Goal: Ask a question: Seek information or help from site administrators or community

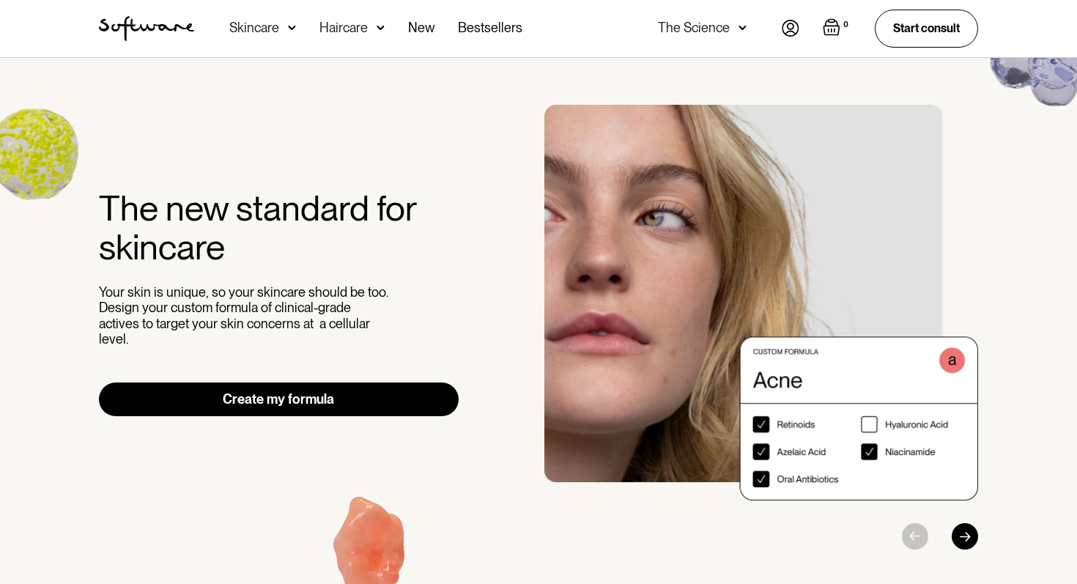
click at [789, 29] on img at bounding box center [790, 28] width 18 height 17
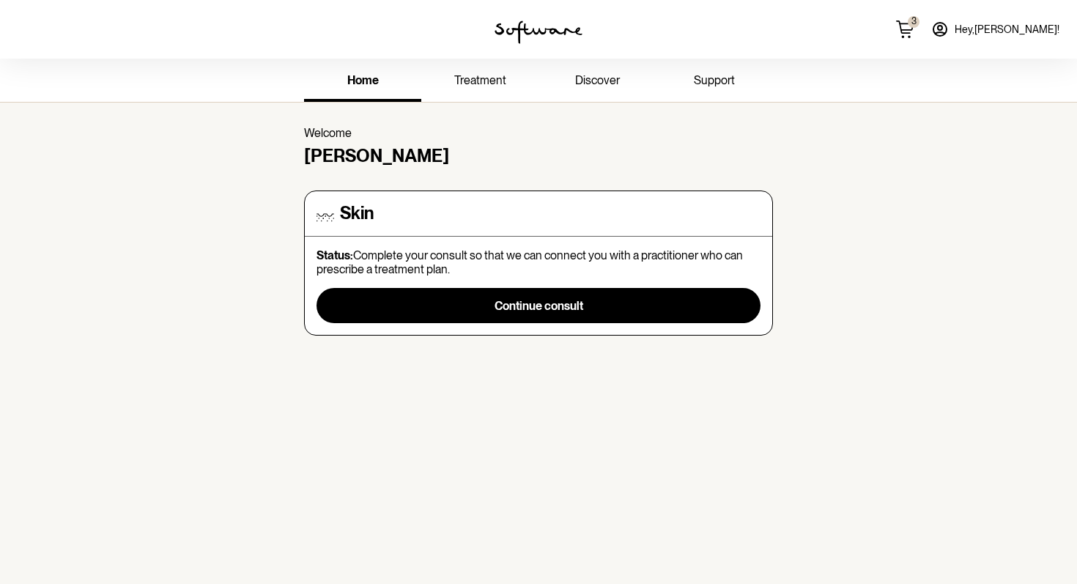
click at [410, 259] on p "Status: Complete your consult so that we can connect you with a practitioner wh…" at bounding box center [538, 262] width 444 height 28
click at [459, 93] on link "treatment" at bounding box center [479, 82] width 117 height 40
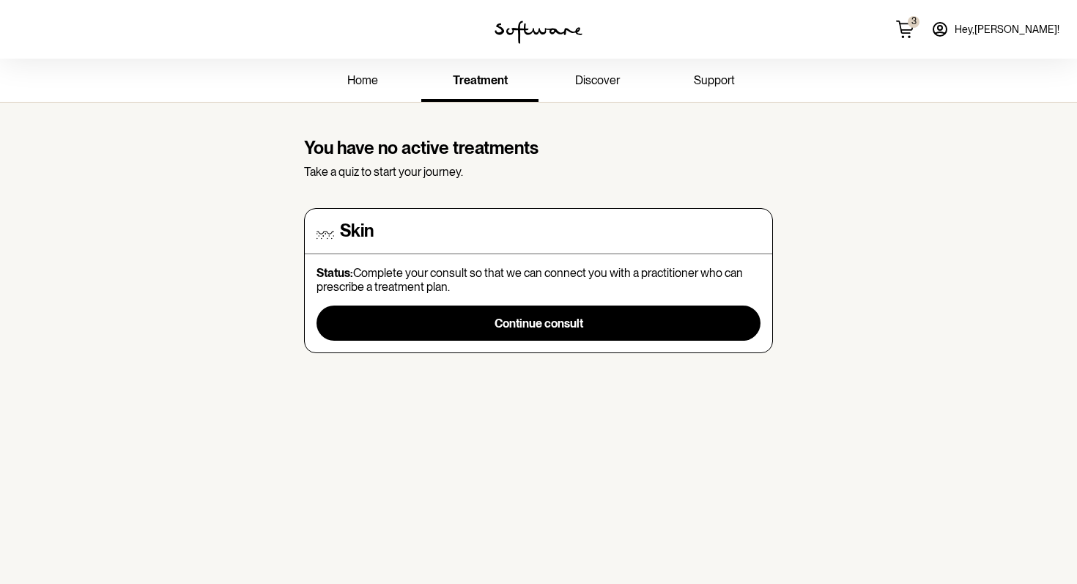
click at [546, 292] on p "Status: Complete your consult so that we can connect you with a practitioner wh…" at bounding box center [538, 280] width 444 height 28
click at [595, 116] on section "You have no active treatments Take a quiz to start your journey. Skin Status: C…" at bounding box center [538, 240] width 492 height 274
click at [592, 88] on link "discover" at bounding box center [596, 82] width 117 height 40
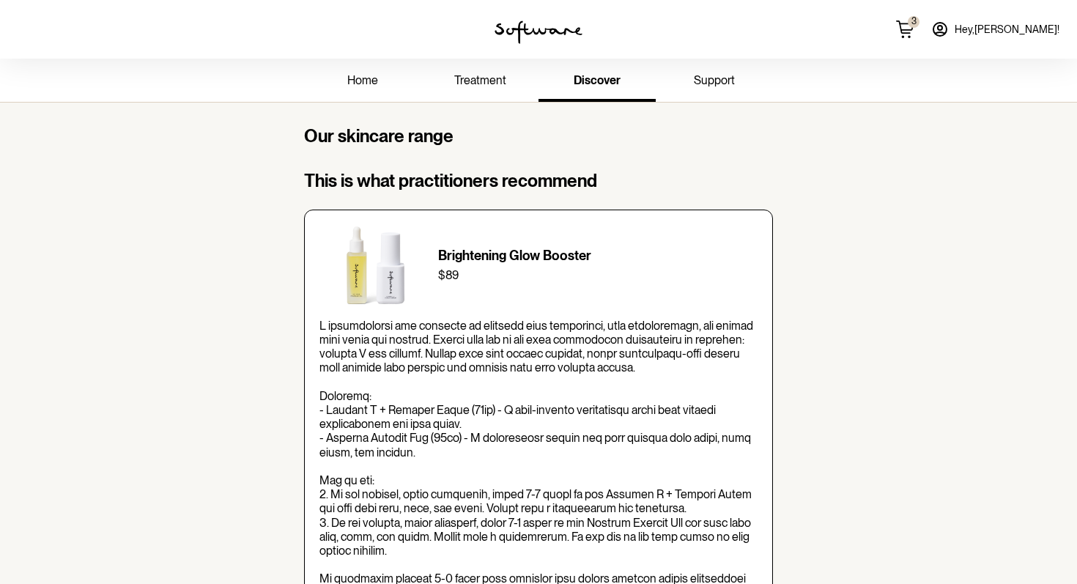
click at [697, 78] on span "support" at bounding box center [714, 80] width 41 height 14
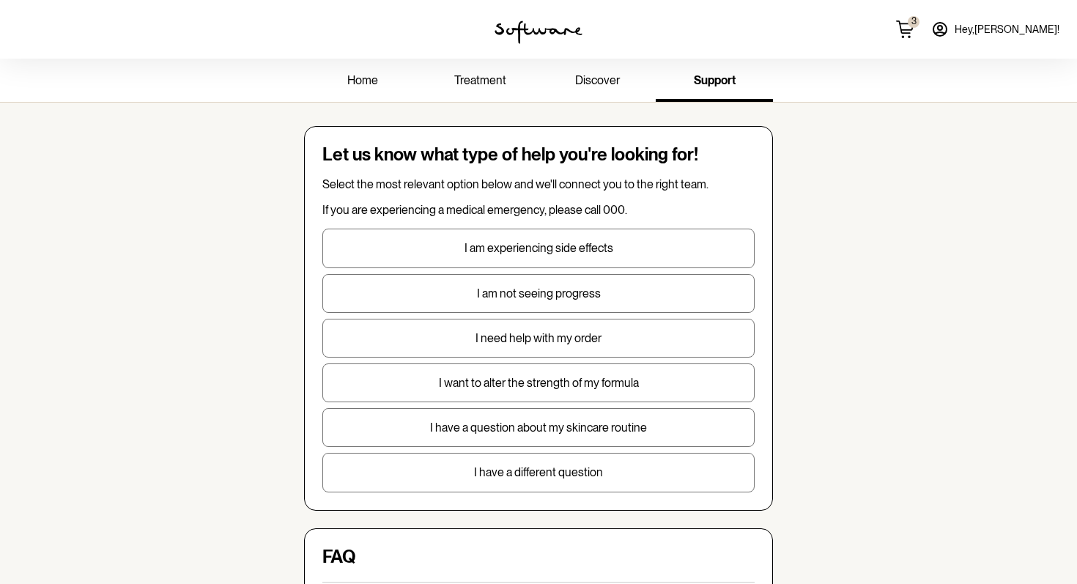
click at [357, 160] on h4 "Let us know what type of help you're looking for!" at bounding box center [538, 154] width 432 height 21
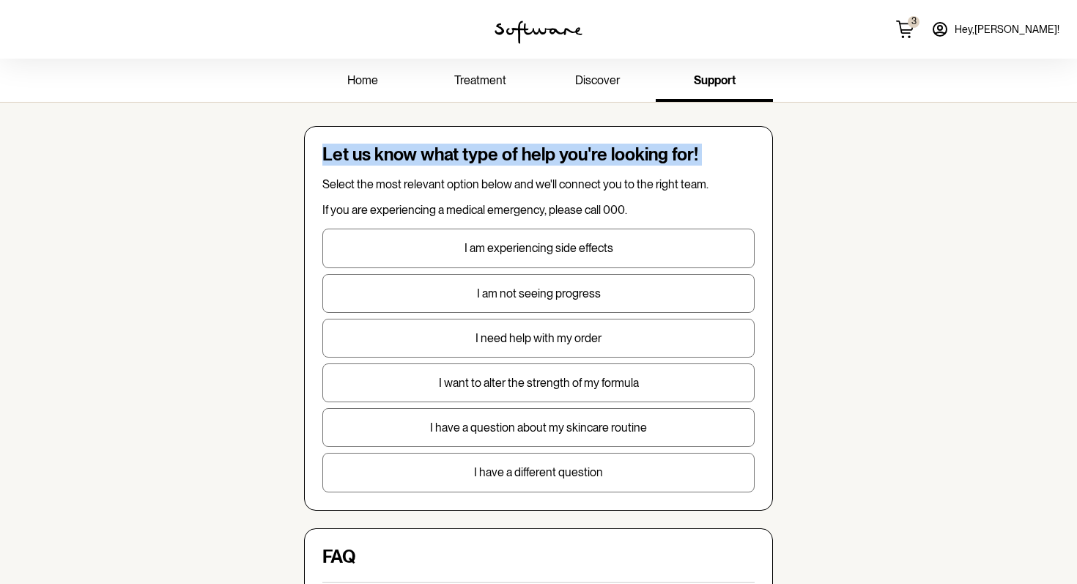
click at [357, 160] on h4 "Let us know what type of help you're looking for!" at bounding box center [538, 154] width 432 height 21
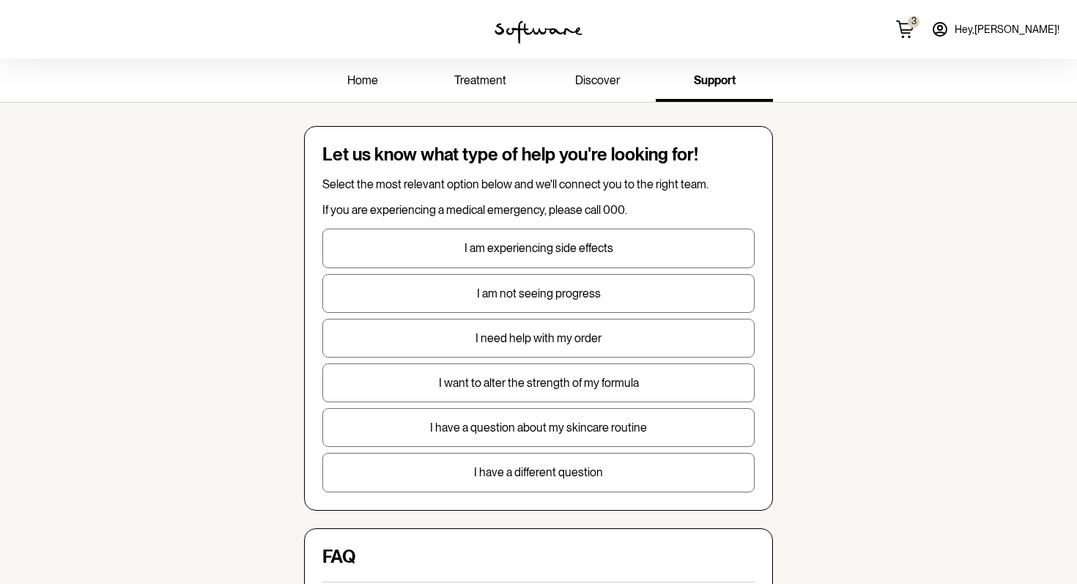
click at [358, 181] on p "Select the most relevant option below and we'll connect you to the right team." at bounding box center [538, 184] width 432 height 14
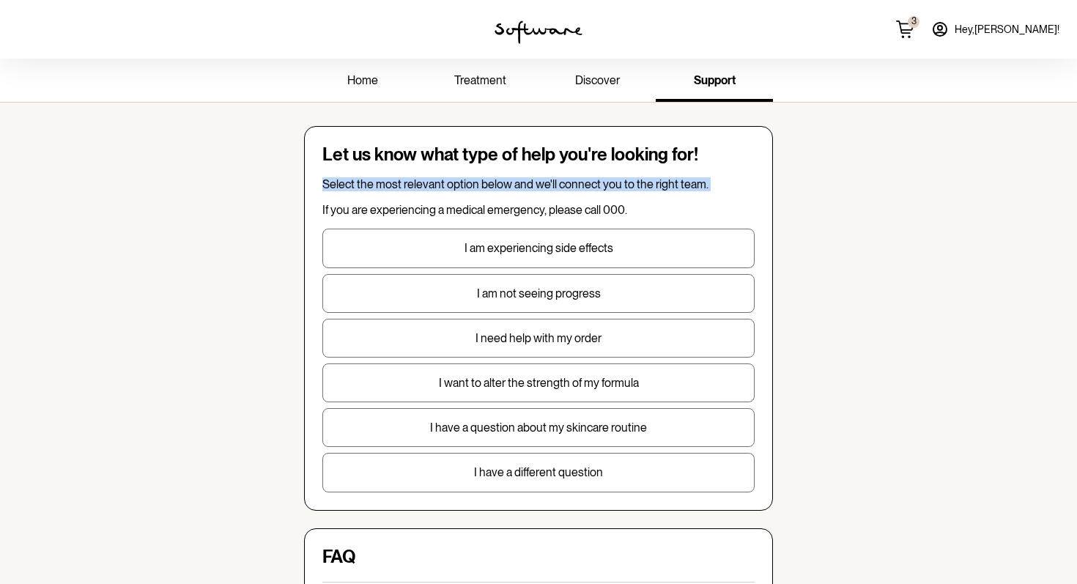
click at [358, 181] on p "Select the most relevant option below and we'll connect you to the right team." at bounding box center [538, 184] width 432 height 14
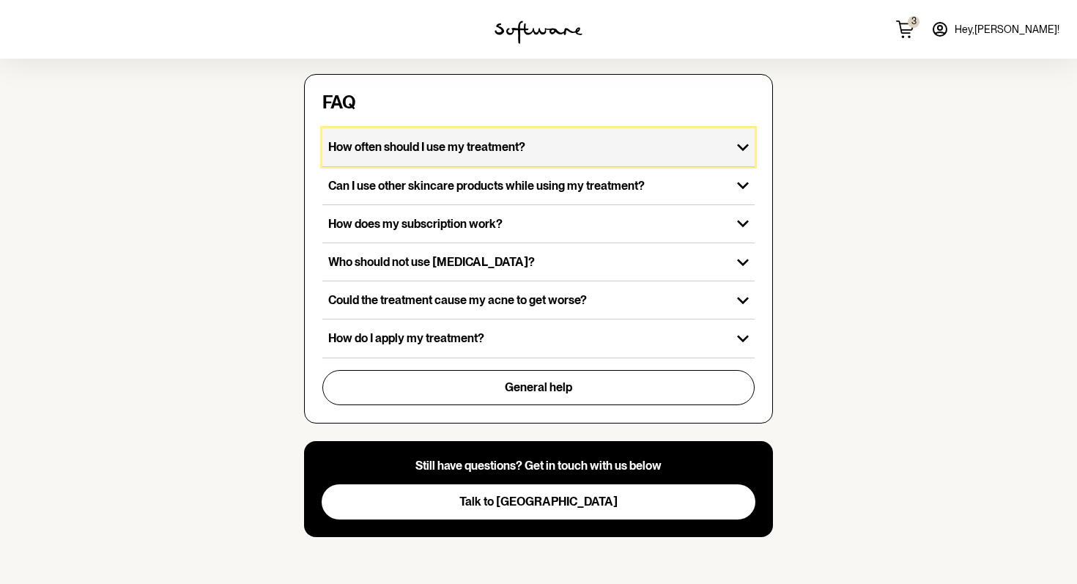
click at [360, 155] on div "How often should I use my treatment?" at bounding box center [526, 146] width 409 height 37
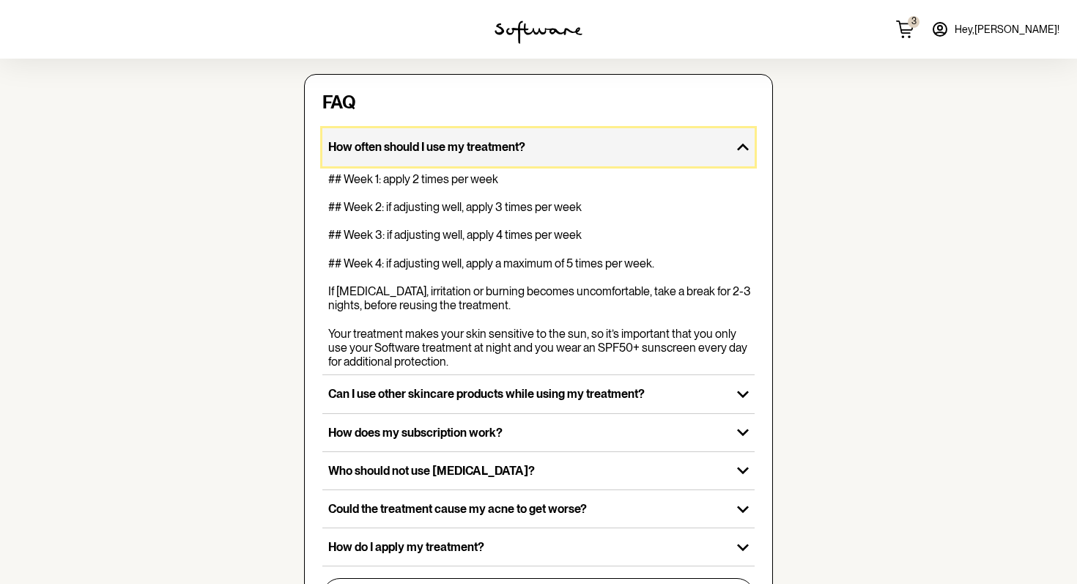
click at [359, 155] on div "How often should I use my treatment?" at bounding box center [526, 146] width 409 height 37
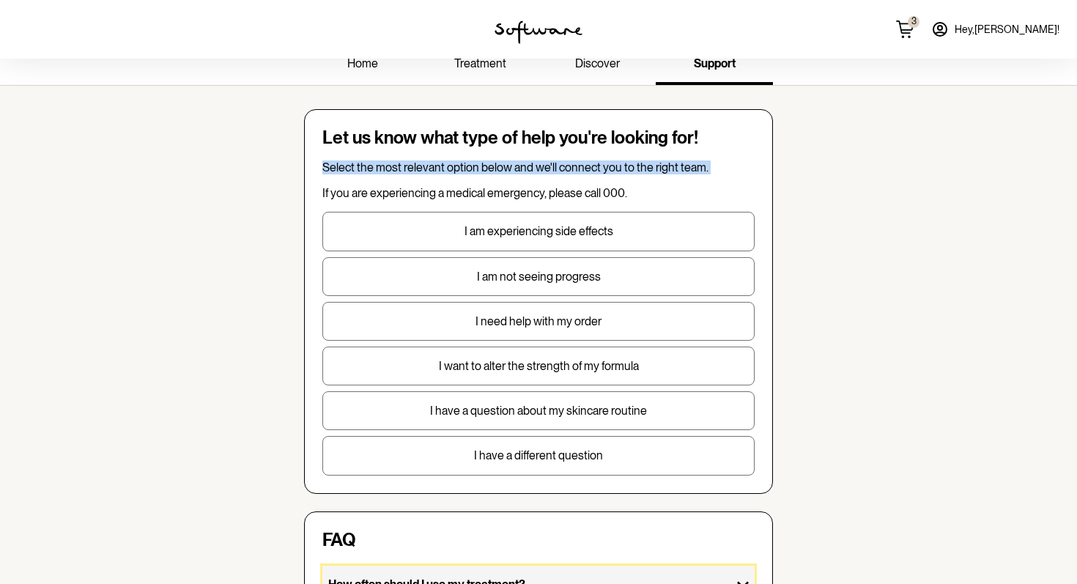
scroll to position [0, 0]
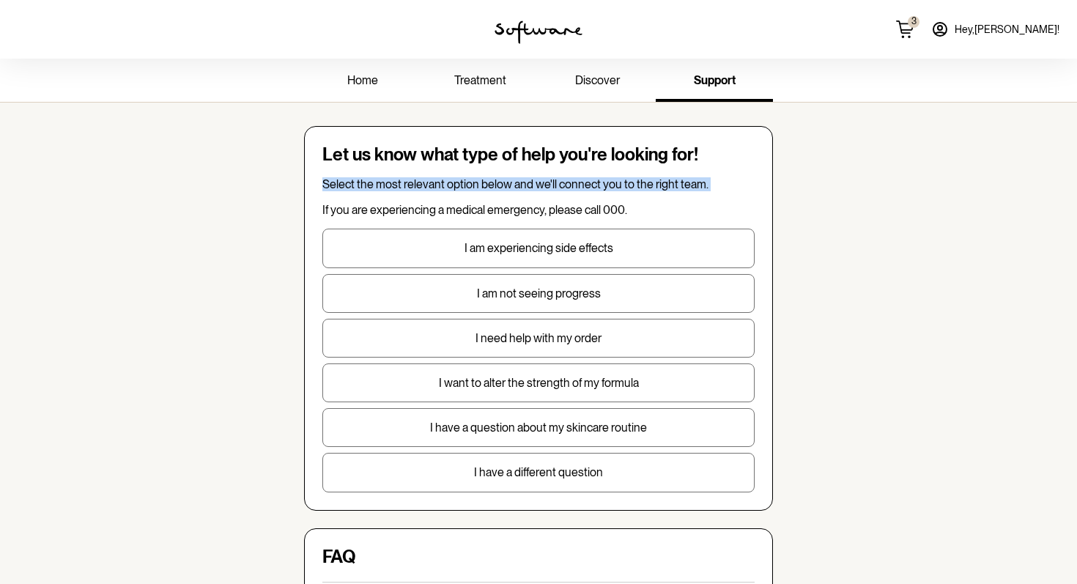
click at [550, 201] on div "Select the most relevant option below and we'll connect you to the right team. …" at bounding box center [538, 197] width 432 height 40
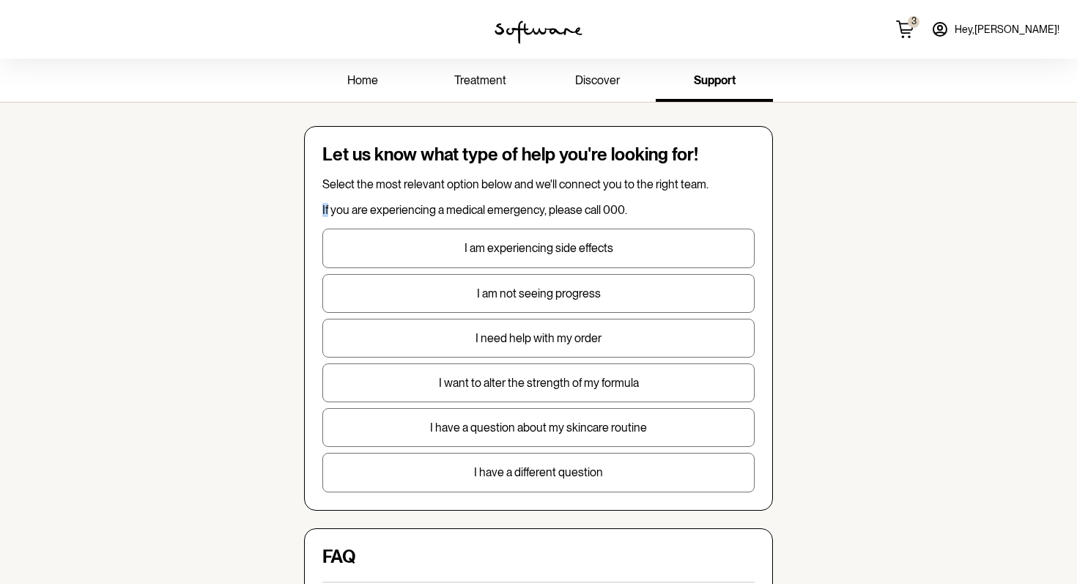
click at [550, 201] on div "Select the most relevant option below and we'll connect you to the right team. …" at bounding box center [538, 197] width 432 height 40
click at [538, 244] on p "I am experiencing side effects" at bounding box center [538, 248] width 431 height 14
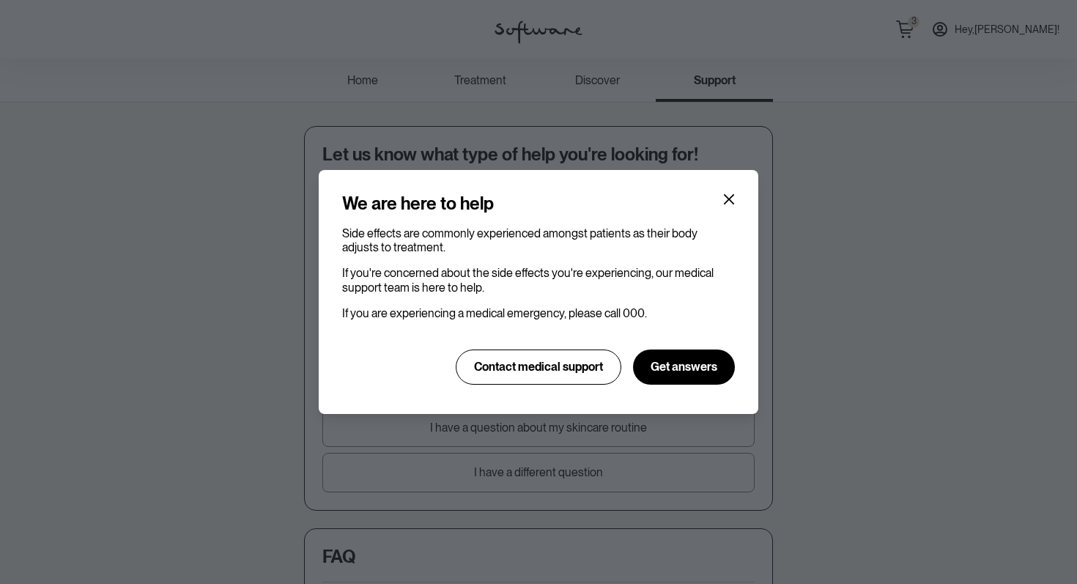
click at [538, 244] on p "Side effects are commonly experienced amongst patients as their body adjusts to…" at bounding box center [538, 240] width 393 height 28
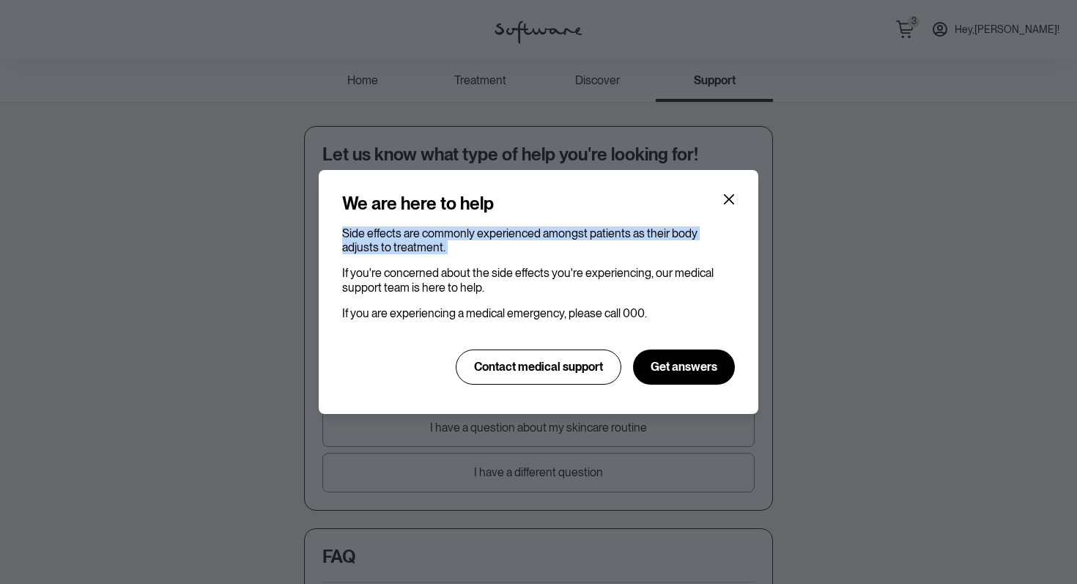
click at [538, 244] on p "Side effects are commonly experienced amongst patients as their body adjusts to…" at bounding box center [538, 240] width 393 height 28
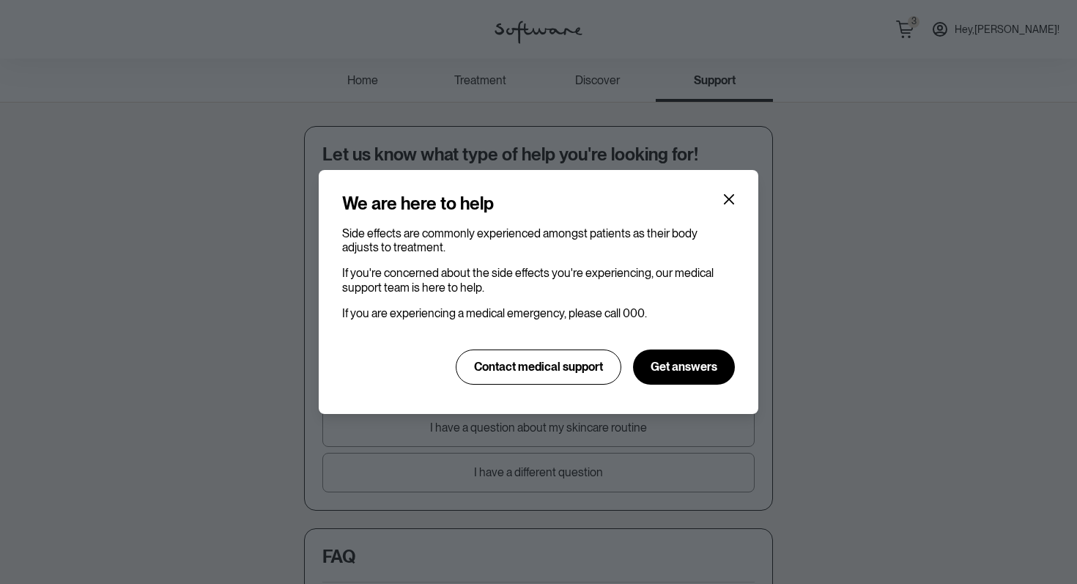
click at [543, 290] on p "If you're concerned about the side effects you're experiencing, our medical sup…" at bounding box center [538, 280] width 393 height 28
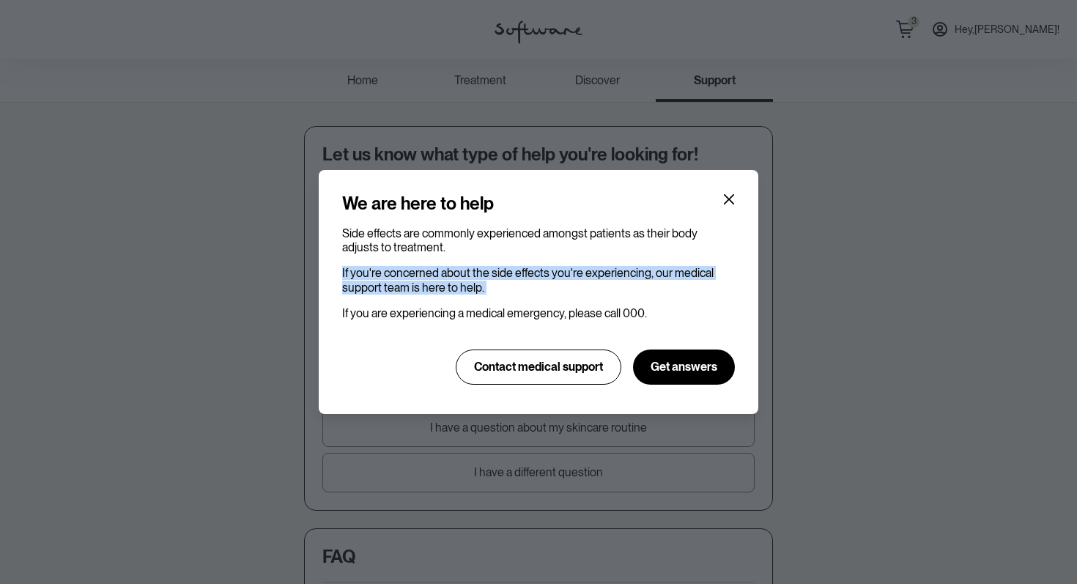
click at [543, 290] on p "If you're concerned about the side effects you're experiencing, our medical sup…" at bounding box center [538, 280] width 393 height 28
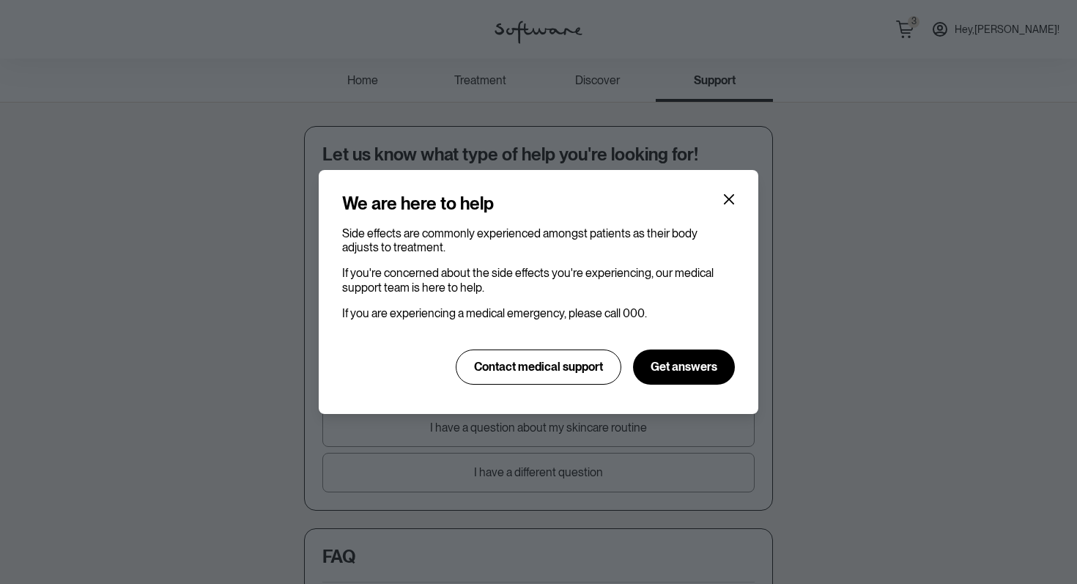
click at [719, 190] on section "We are here to help Side effects are commonly experienced amongst patients as t…" at bounding box center [538, 292] width 439 height 244
click at [576, 112] on div "We are here to help Side effects are commonly experienced amongst patients as t…" at bounding box center [538, 292] width 1077 height 584
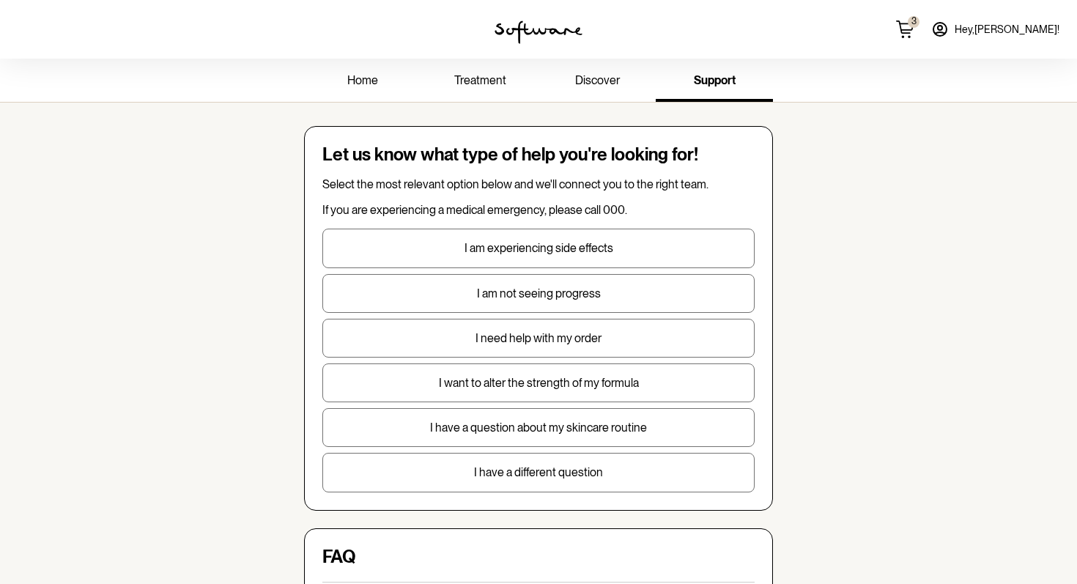
click at [491, 212] on p "If you are experiencing a medical emergency, please call 000." at bounding box center [538, 210] width 432 height 14
click at [494, 184] on p "Select the most relevant option below and we'll connect you to the right team." at bounding box center [538, 184] width 432 height 14
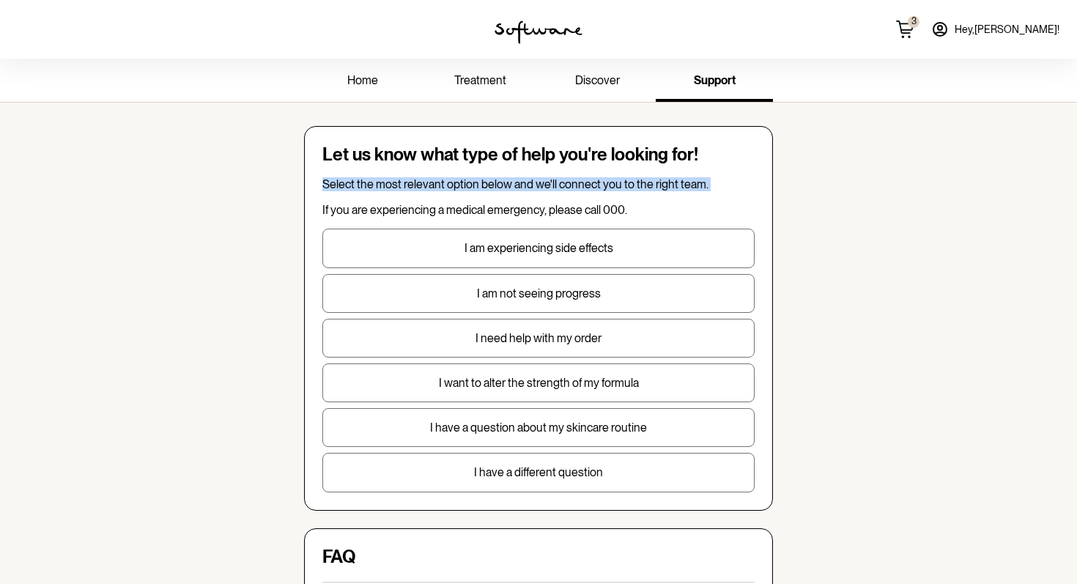
click at [494, 184] on p "Select the most relevant option below and we'll connect you to the right team." at bounding box center [538, 184] width 432 height 14
click at [502, 254] on p "I am experiencing side effects" at bounding box center [538, 248] width 431 height 14
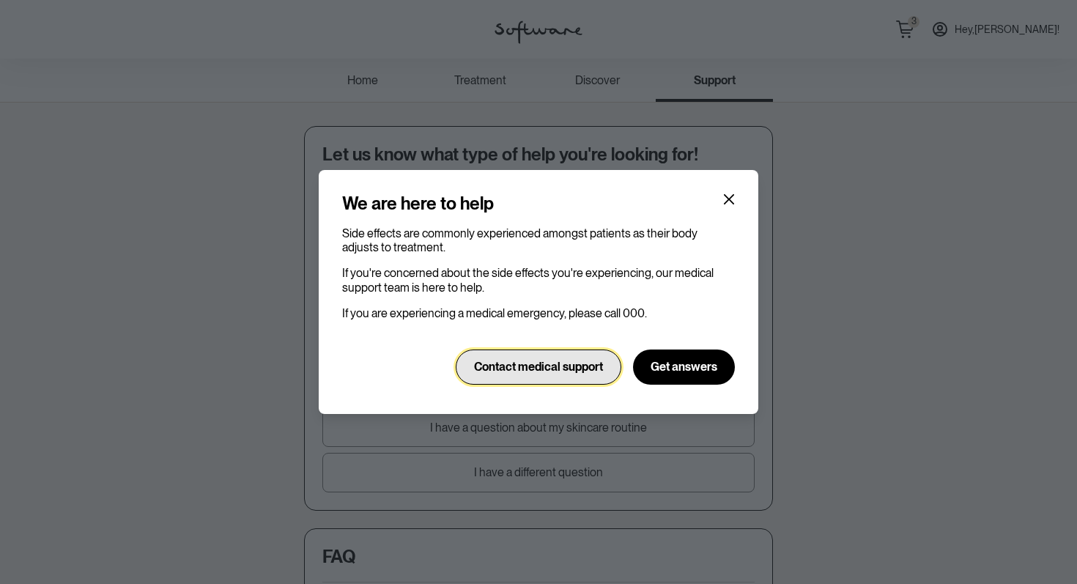
click at [543, 370] on span "Contact medical support" at bounding box center [538, 367] width 129 height 14
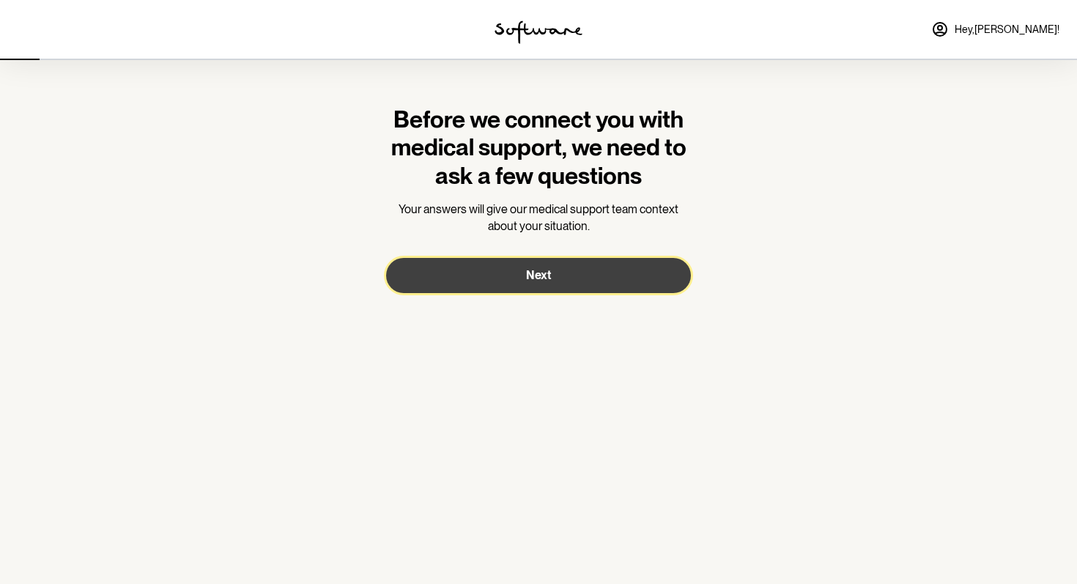
click at [516, 291] on button "Next" at bounding box center [538, 275] width 305 height 35
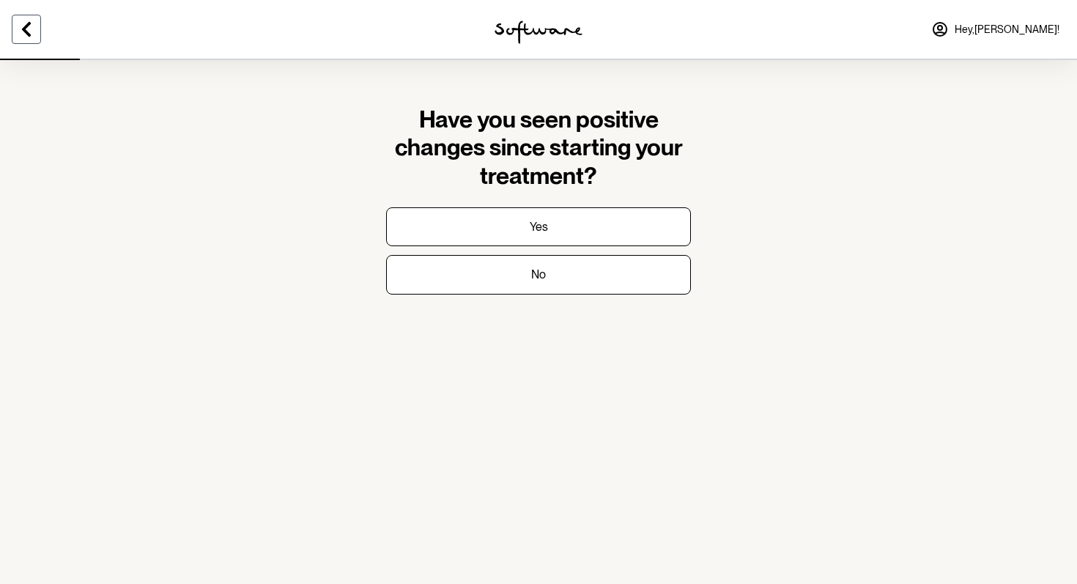
click at [18, 24] on icon at bounding box center [27, 30] width 18 height 18
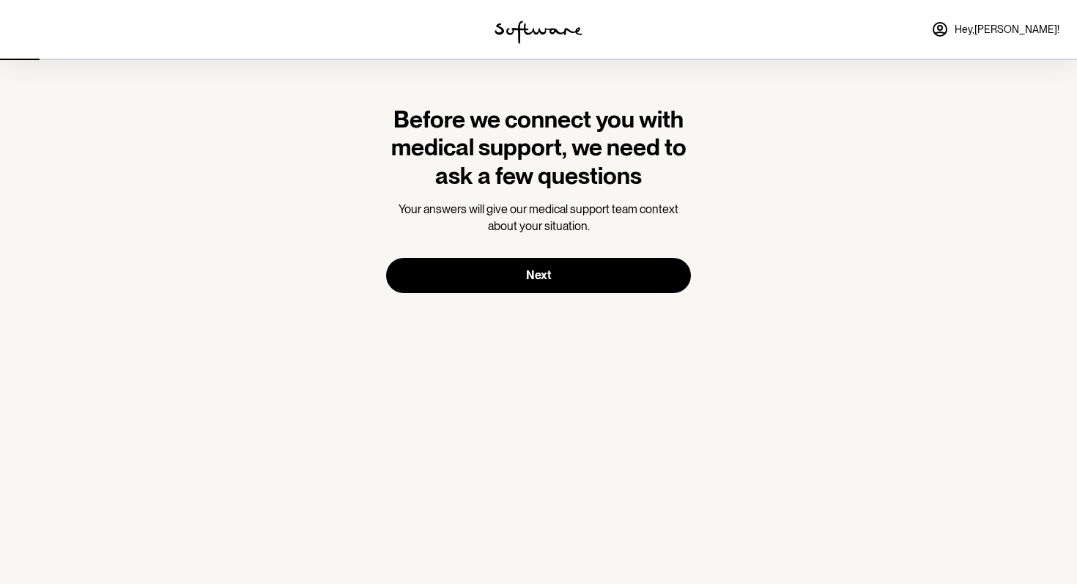
click at [18, 24] on div at bounding box center [179, 29] width 359 height 59
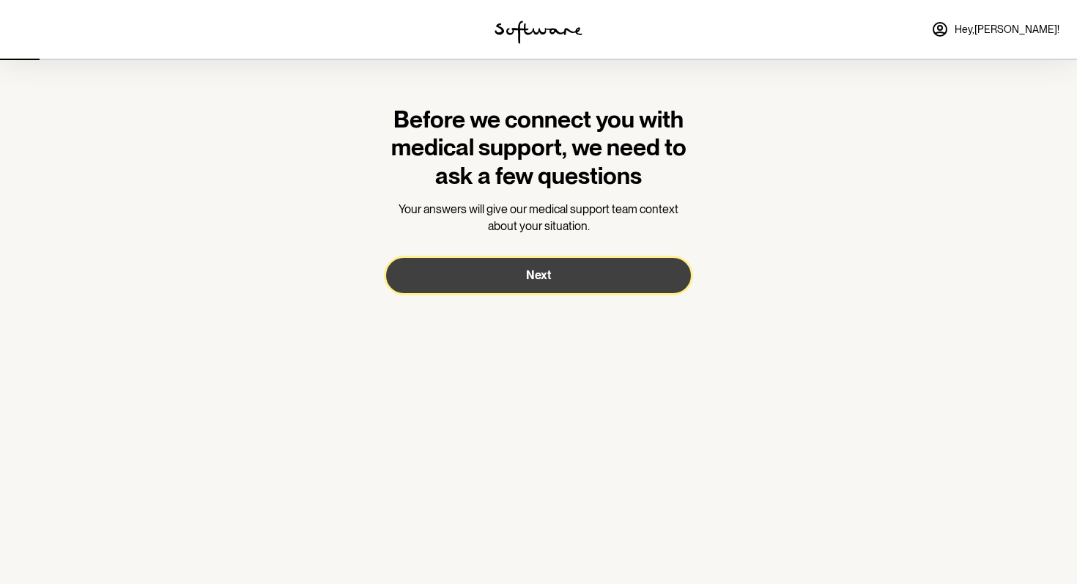
click at [555, 264] on button "Next" at bounding box center [538, 275] width 305 height 35
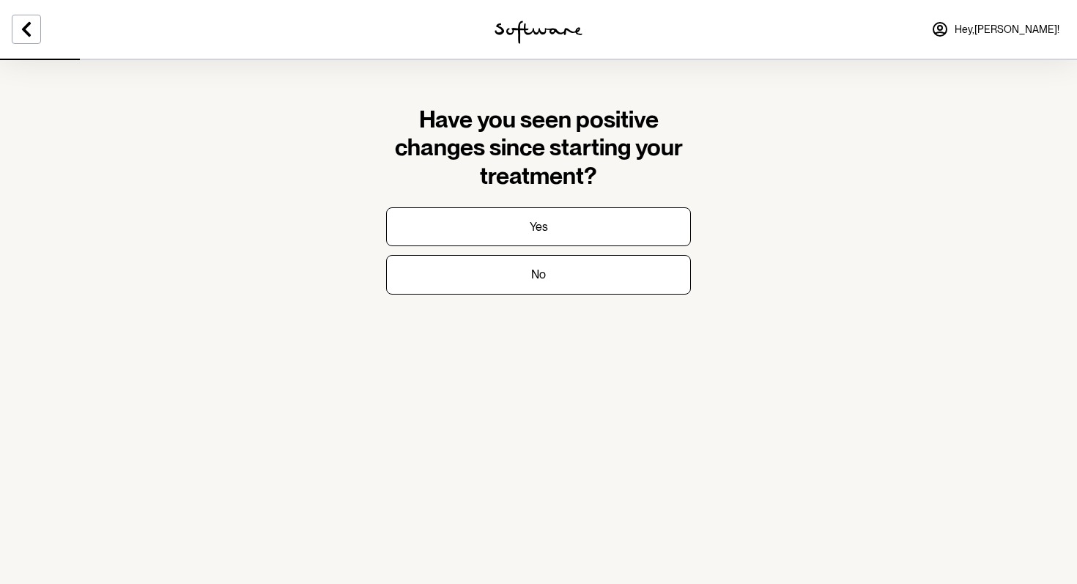
click at [530, 26] on img at bounding box center [538, 32] width 88 height 23
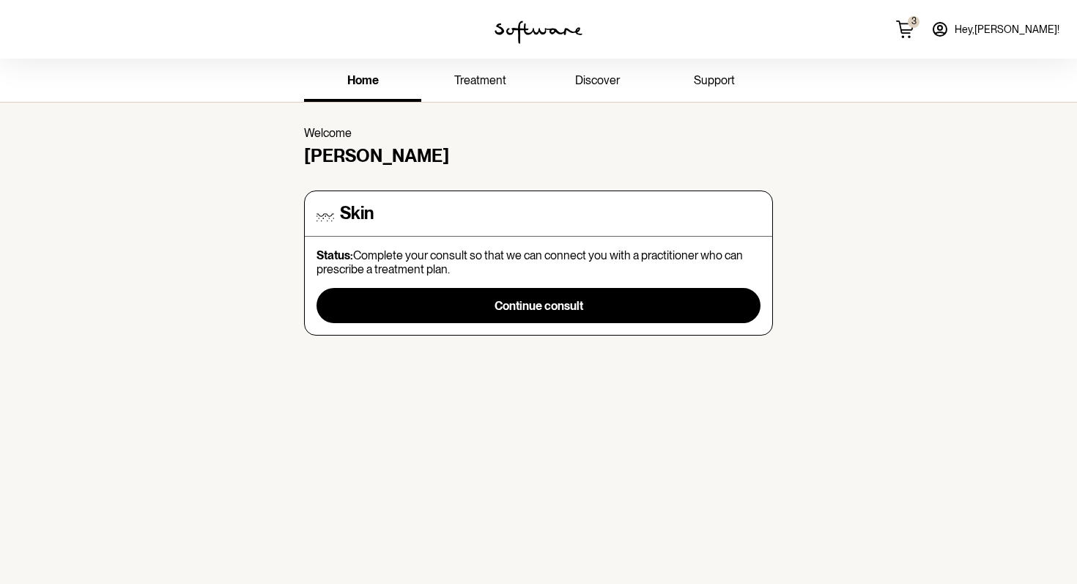
click at [751, 81] on link "support" at bounding box center [713, 82] width 117 height 40
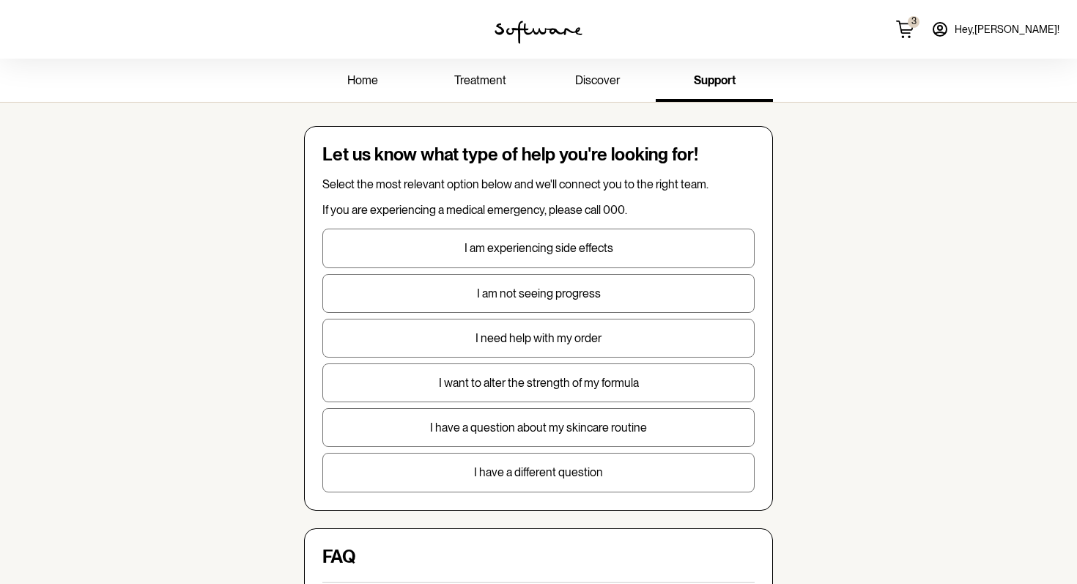
click at [499, 297] on p "I am not seeing progress" at bounding box center [538, 293] width 431 height 14
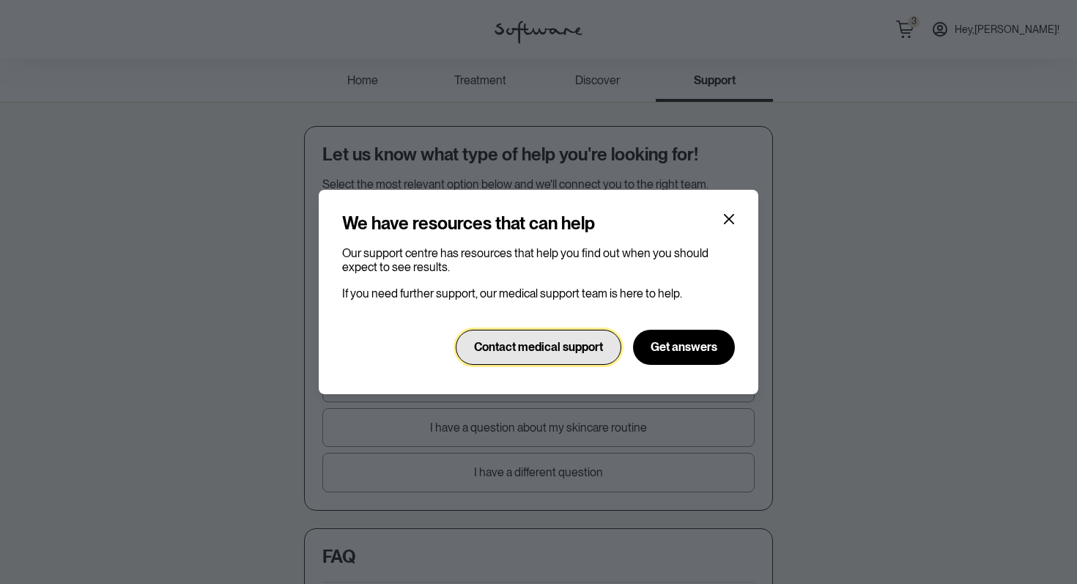
click at [548, 345] on span "Contact medical support" at bounding box center [538, 347] width 129 height 14
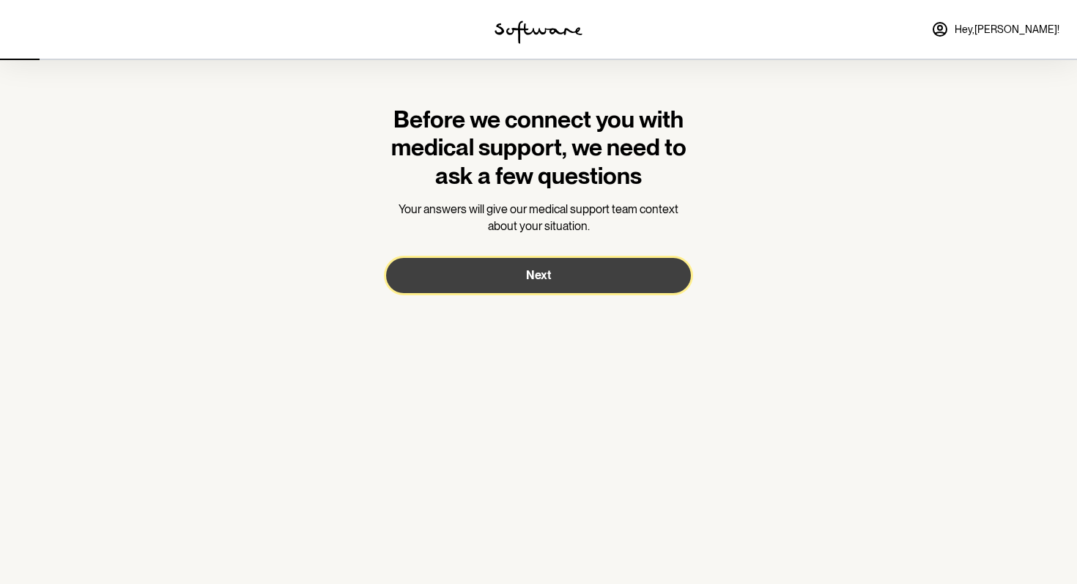
click at [546, 268] on span "Next" at bounding box center [538, 275] width 25 height 14
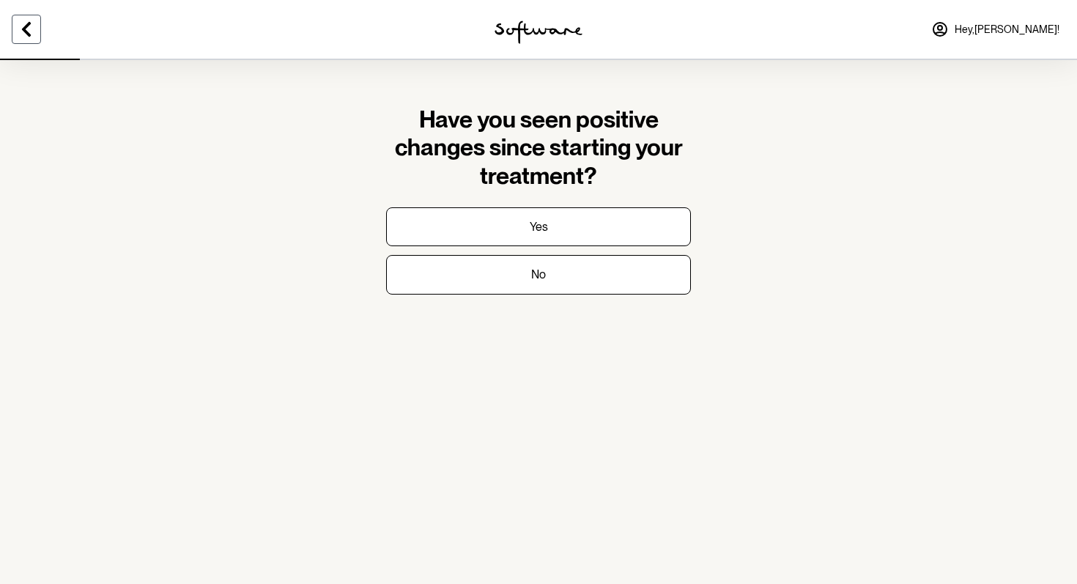
click at [23, 34] on icon at bounding box center [27, 30] width 18 height 18
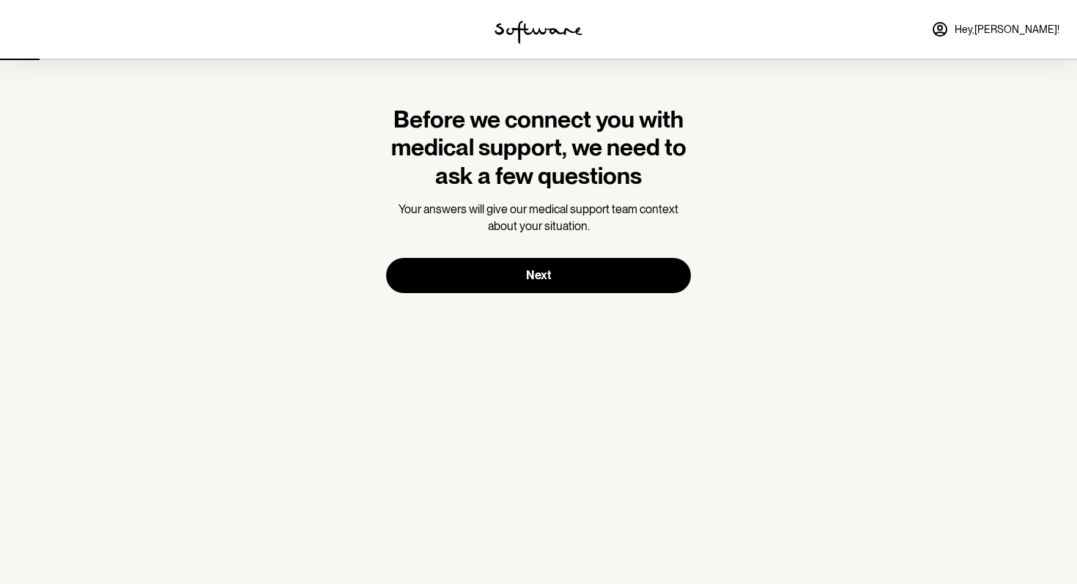
click at [519, 15] on div at bounding box center [538, 29] width 359 height 59
click at [539, 26] on img at bounding box center [538, 32] width 88 height 23
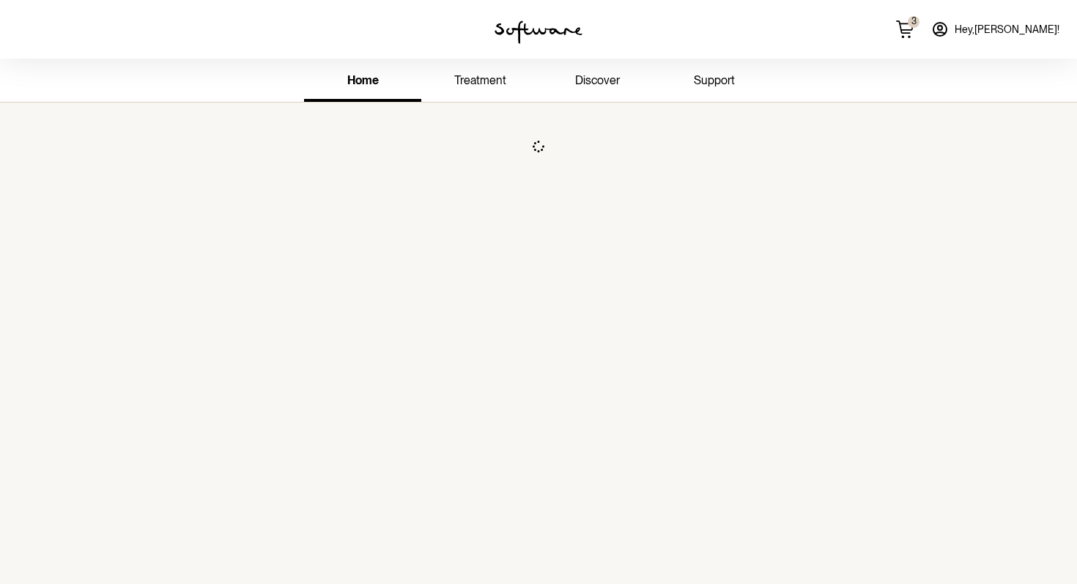
click at [702, 67] on link "support" at bounding box center [713, 82] width 117 height 40
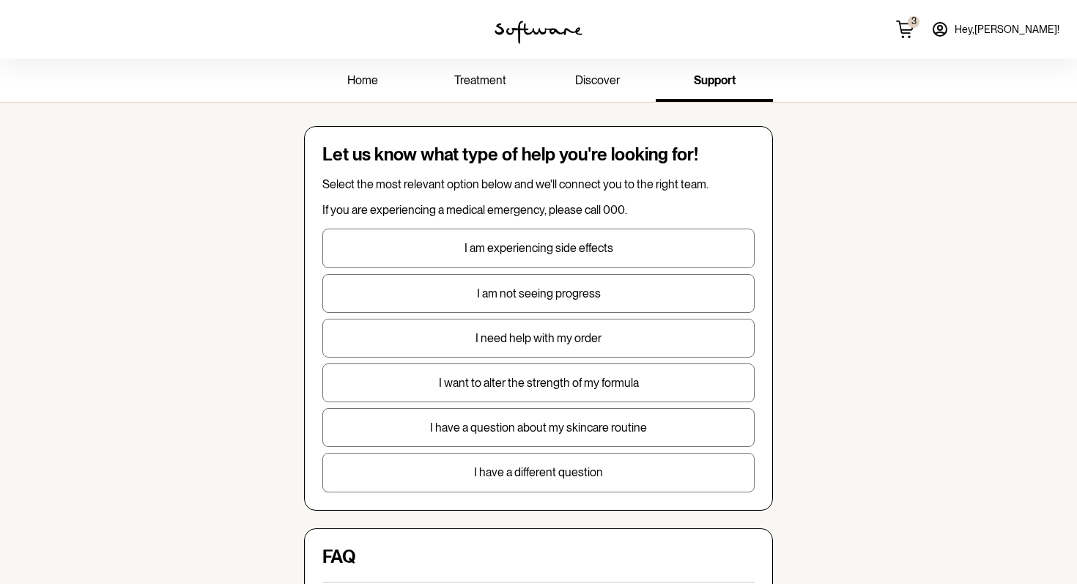
click at [150, 506] on div "home treatment discover support Let us know what type of help you're looking fo…" at bounding box center [538, 548] width 1077 height 979
click at [414, 142] on div "Let us know what type of help you're looking for! Select the most relevant opti…" at bounding box center [538, 318] width 469 height 384
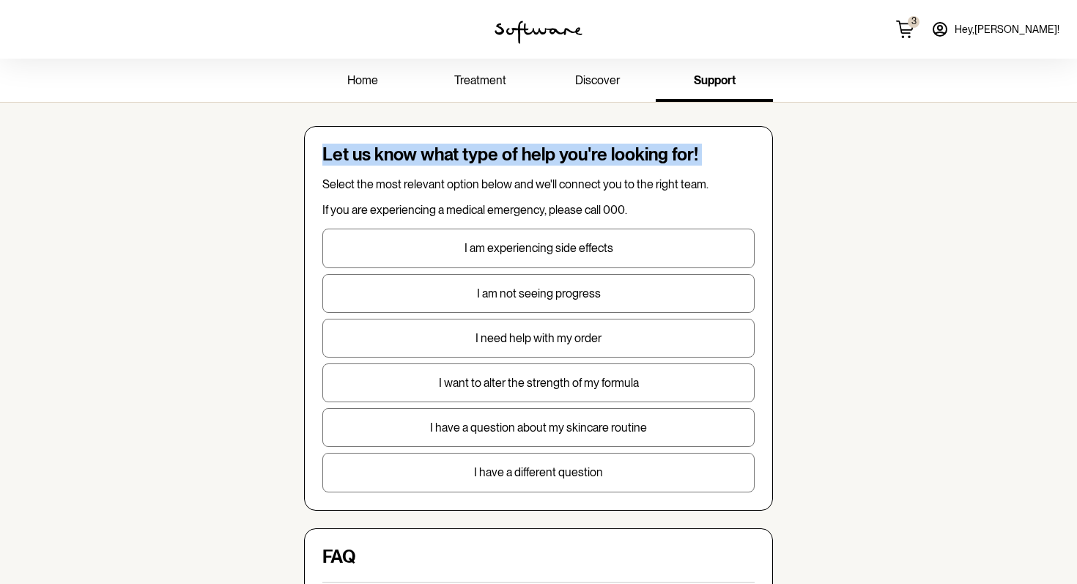
click at [414, 142] on div "Let us know what type of help you're looking for! Select the most relevant opti…" at bounding box center [538, 318] width 469 height 384
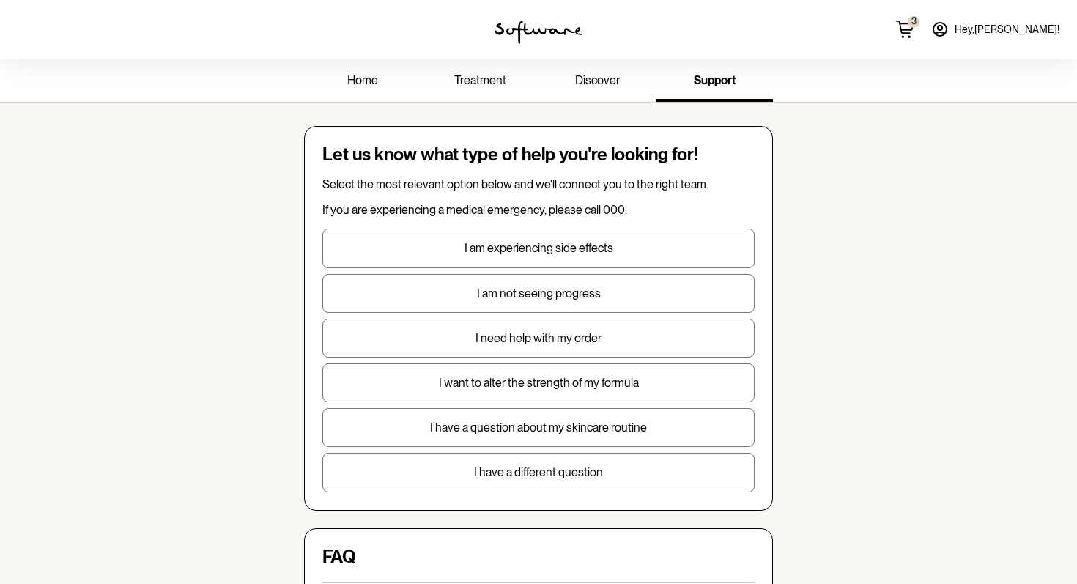
click at [436, 185] on p "Select the most relevant option below and we'll connect you to the right team." at bounding box center [538, 184] width 432 height 14
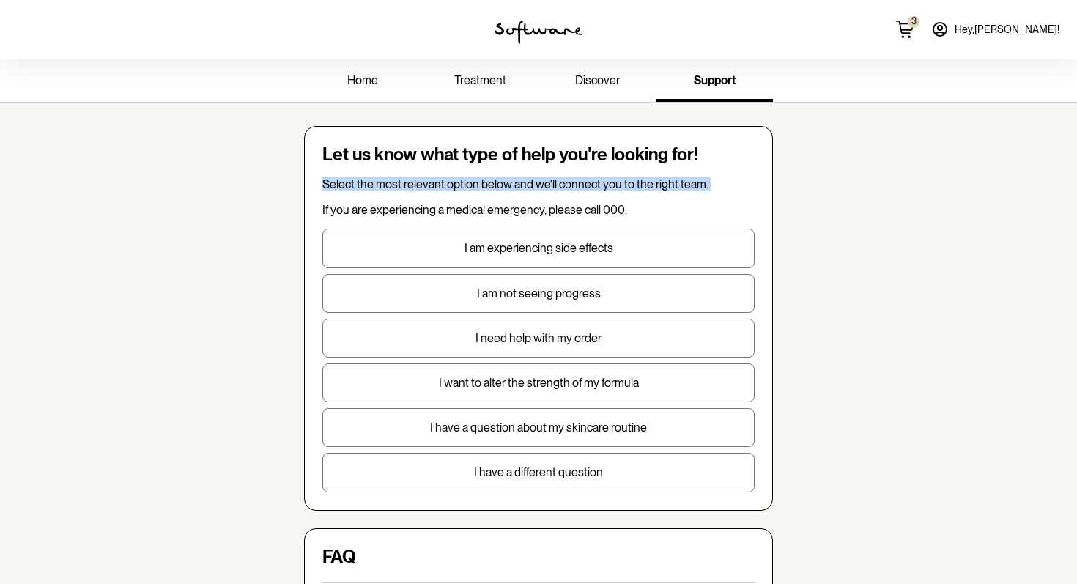
click at [436, 185] on p "Select the most relevant option below and we'll connect you to the right team." at bounding box center [538, 184] width 432 height 14
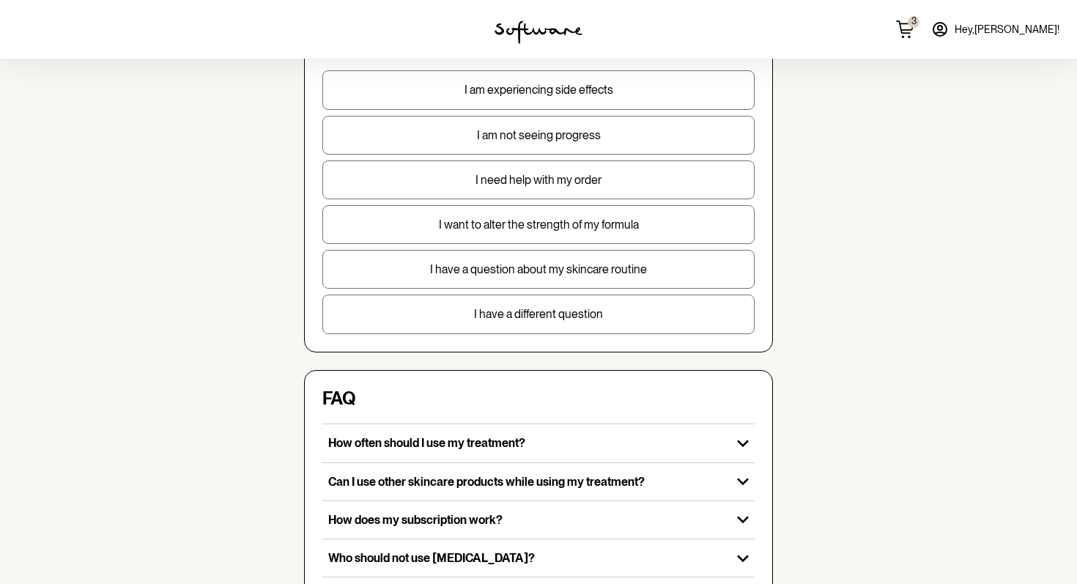
scroll to position [246, 0]
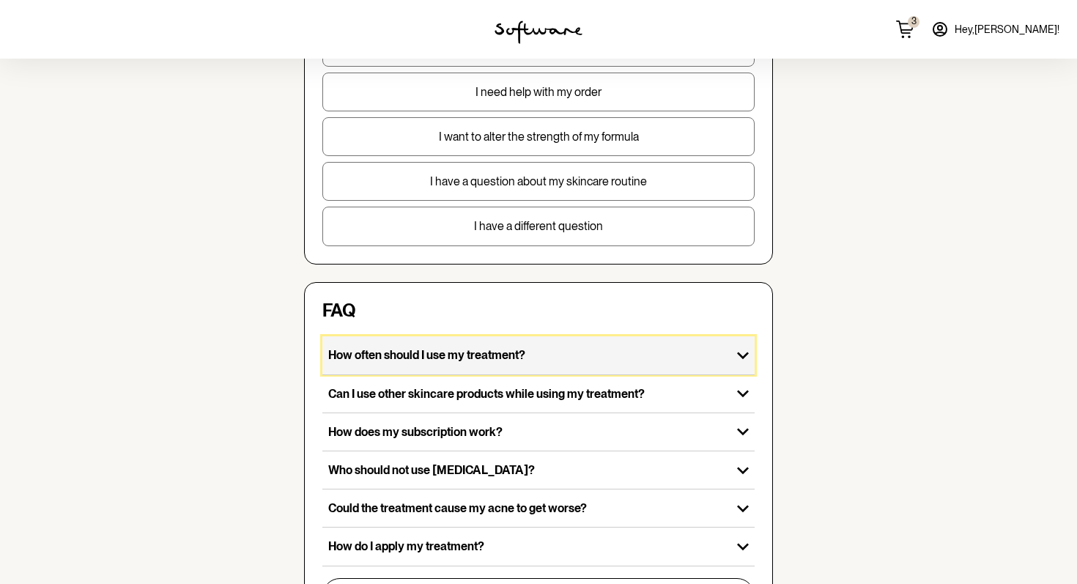
click at [458, 353] on p "How often should I use my treatment?" at bounding box center [526, 355] width 397 height 14
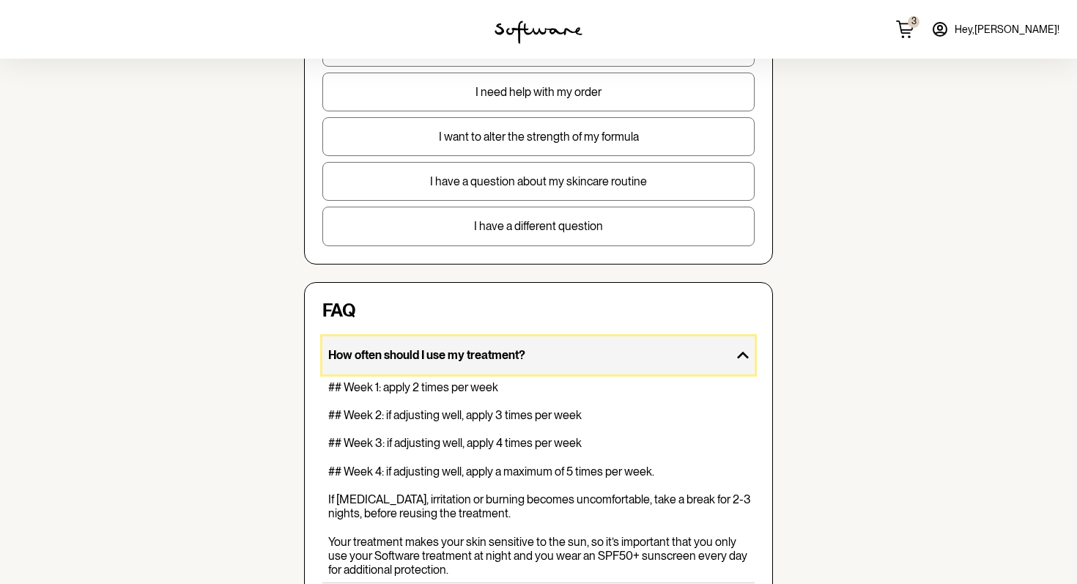
click at [458, 353] on p "How often should I use my treatment?" at bounding box center [526, 355] width 397 height 14
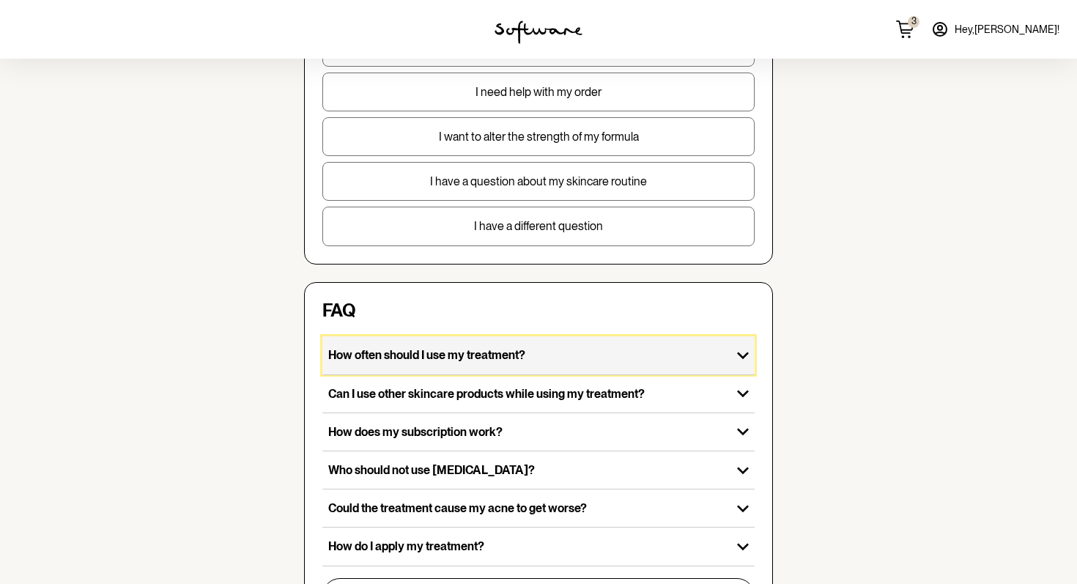
click at [458, 353] on p "How often should I use my treatment?" at bounding box center [526, 355] width 397 height 14
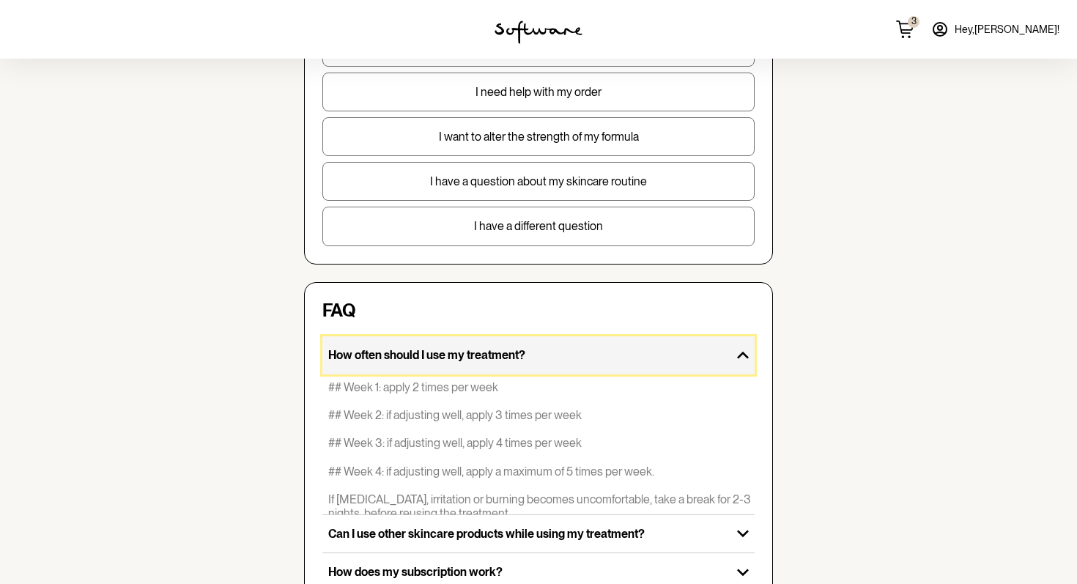
click at [458, 353] on p "How often should I use my treatment?" at bounding box center [526, 355] width 397 height 14
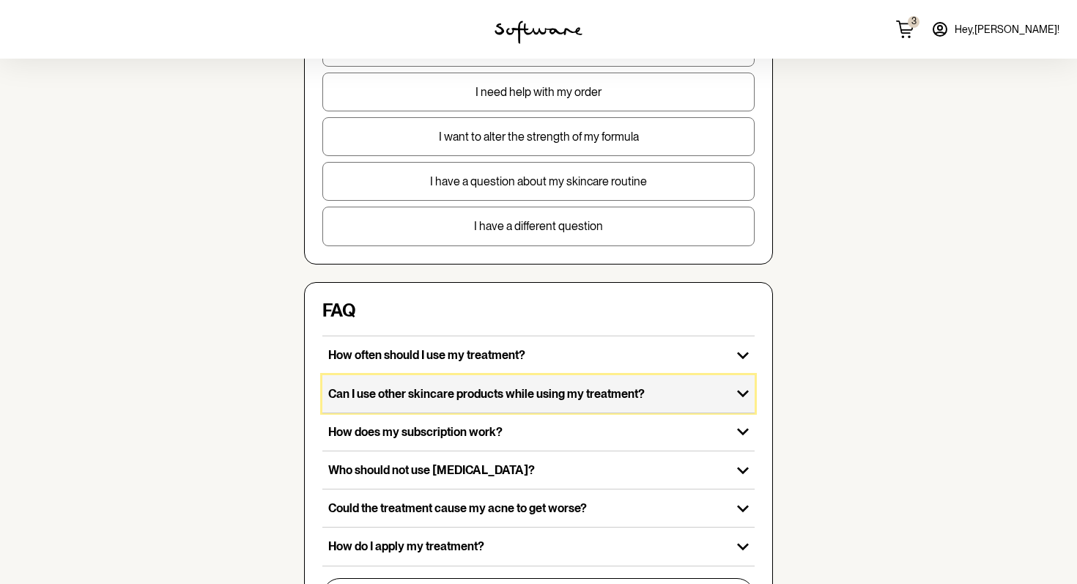
click at [370, 394] on p "Can I use other skincare products while using my treatment?" at bounding box center [526, 394] width 397 height 14
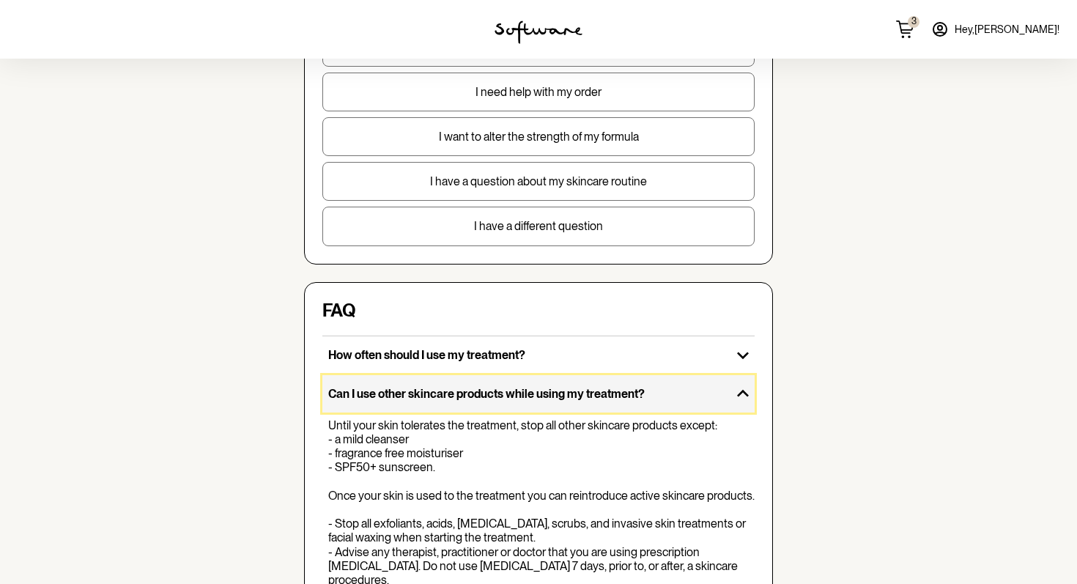
click at [370, 394] on p "Can I use other skincare products while using my treatment?" at bounding box center [526, 394] width 397 height 14
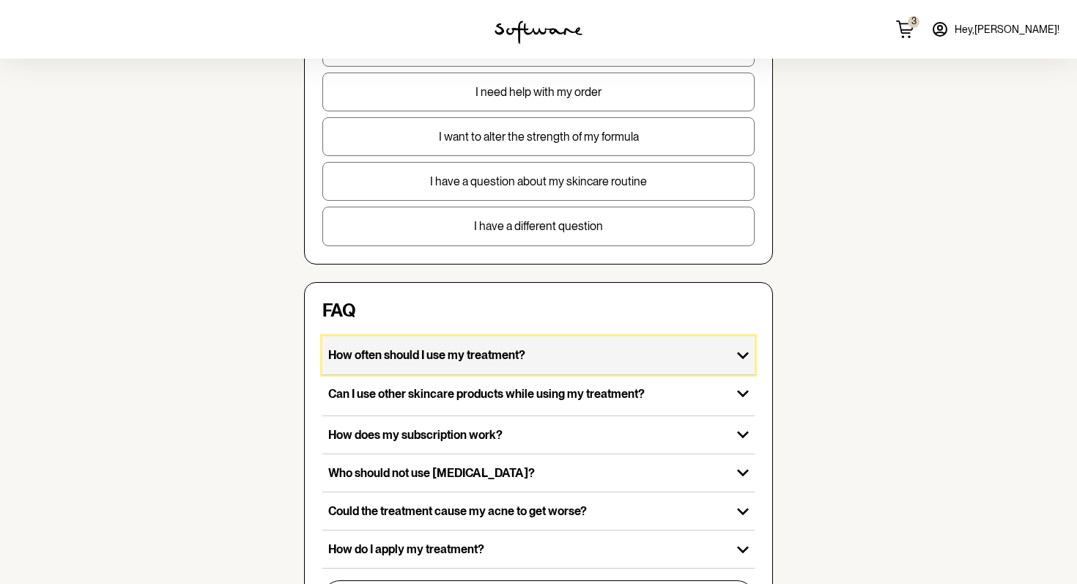
click at [370, 362] on div "How often should I use my treatment?" at bounding box center [526, 354] width 409 height 37
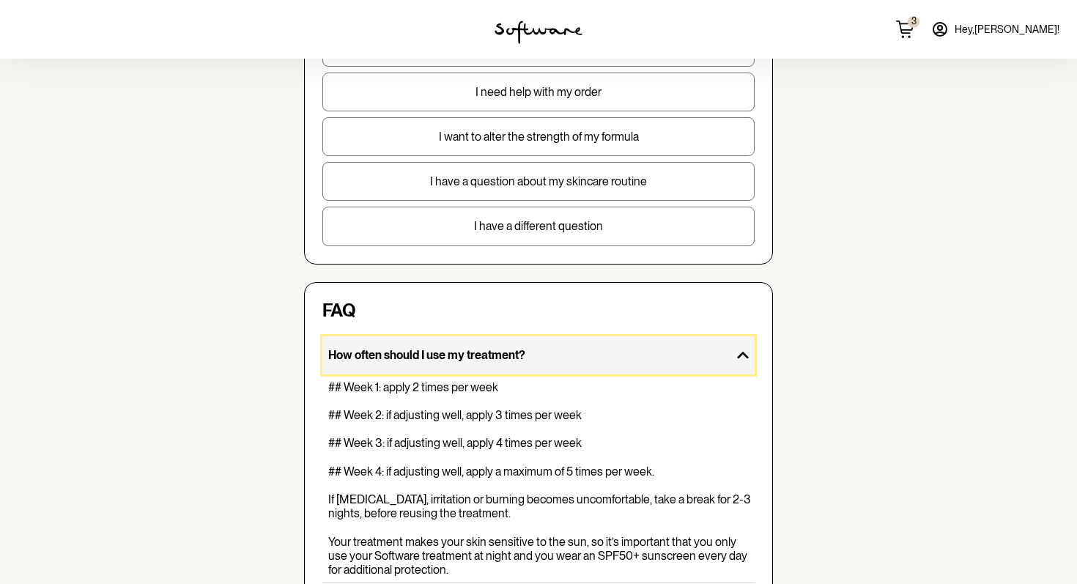
click at [370, 362] on div "How often should I use my treatment?" at bounding box center [526, 354] width 409 height 37
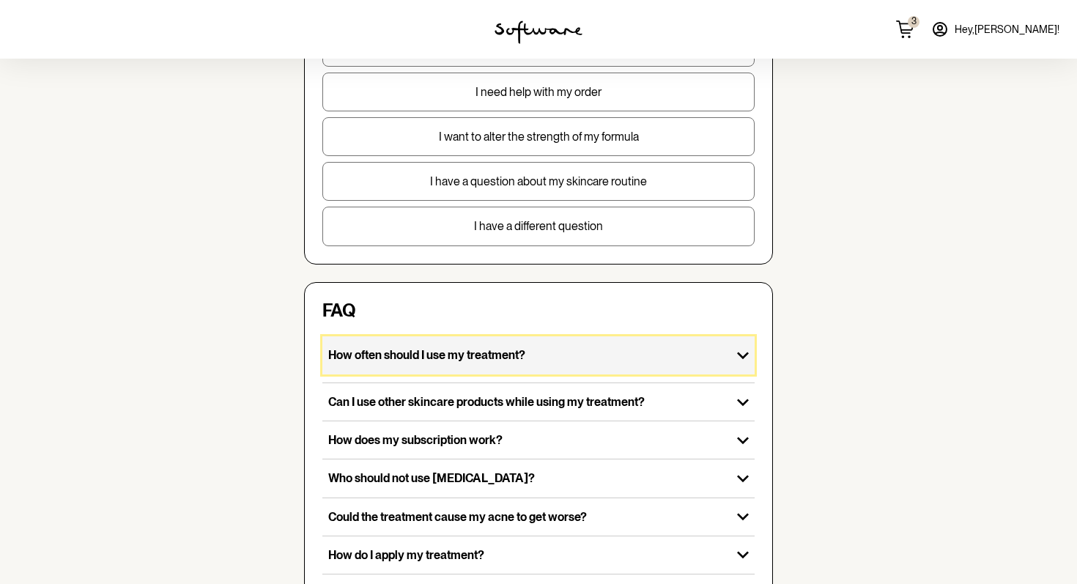
scroll to position [454, 0]
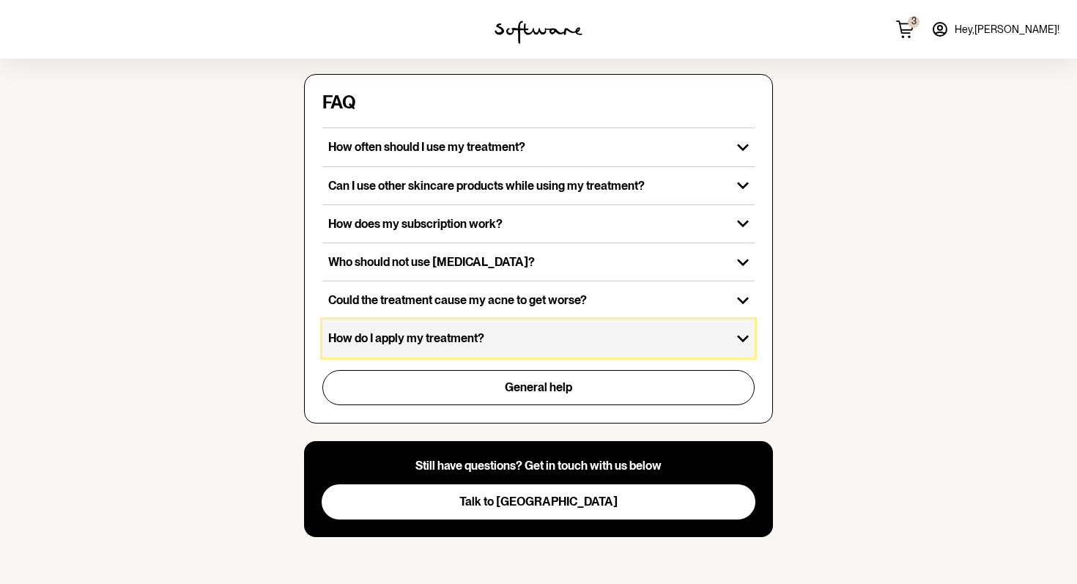
click at [374, 339] on p "How do I apply my treatment?" at bounding box center [526, 338] width 397 height 14
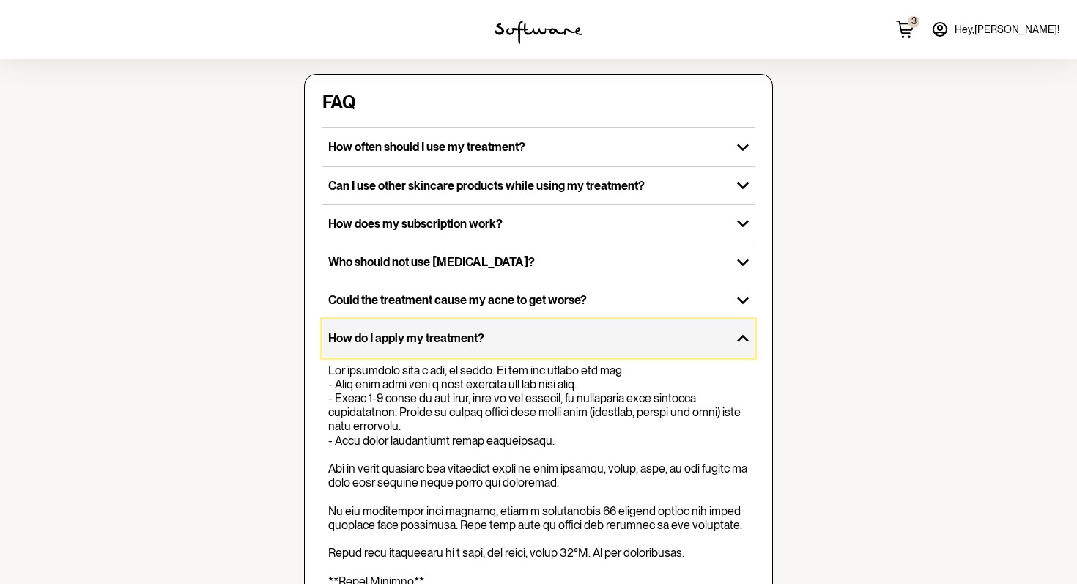
click at [374, 339] on p "How do I apply my treatment?" at bounding box center [526, 338] width 397 height 14
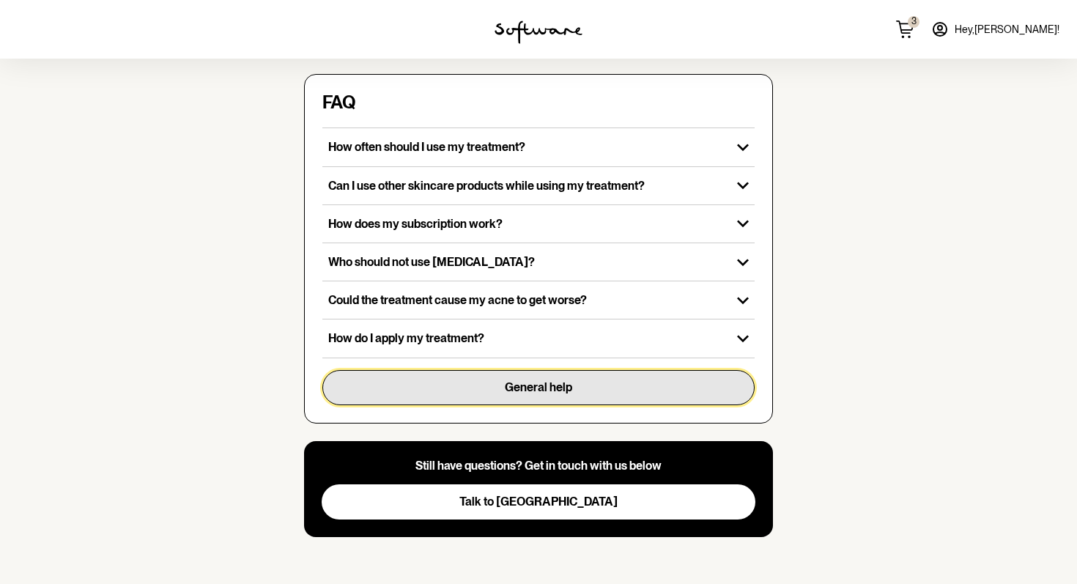
click at [379, 381] on button "General help" at bounding box center [538, 387] width 432 height 35
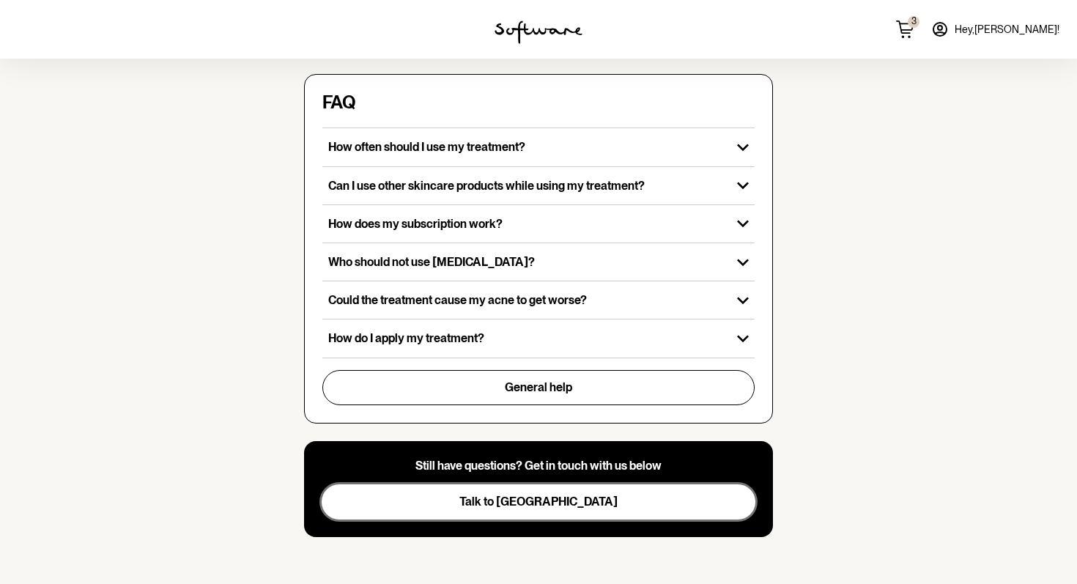
click at [540, 497] on span "Talk to [GEOGRAPHIC_DATA]" at bounding box center [538, 501] width 158 height 14
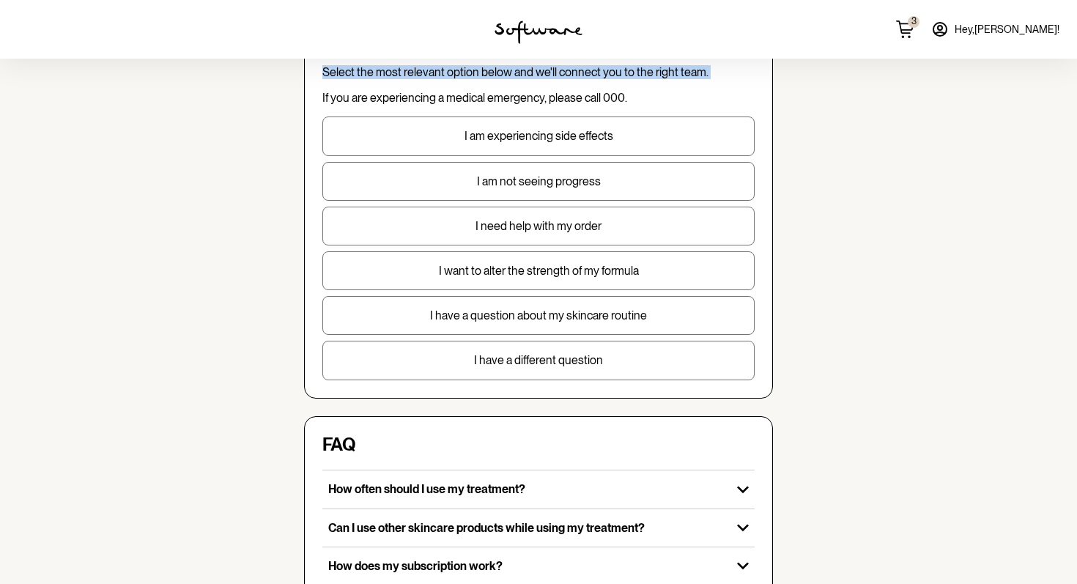
scroll to position [0, 0]
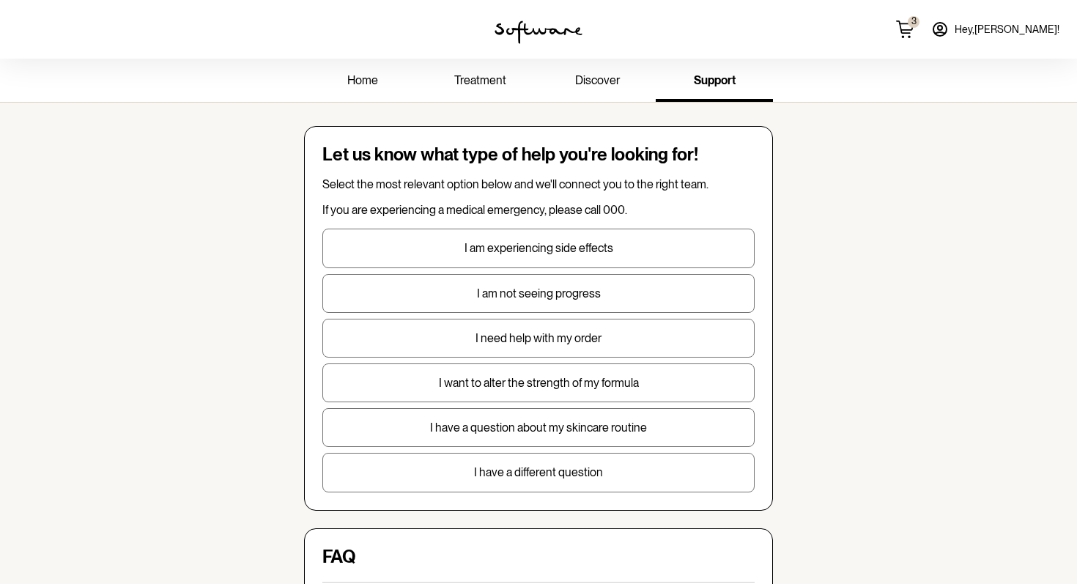
click at [518, 150] on h4 "Let us know what type of help you're looking for!" at bounding box center [538, 154] width 432 height 21
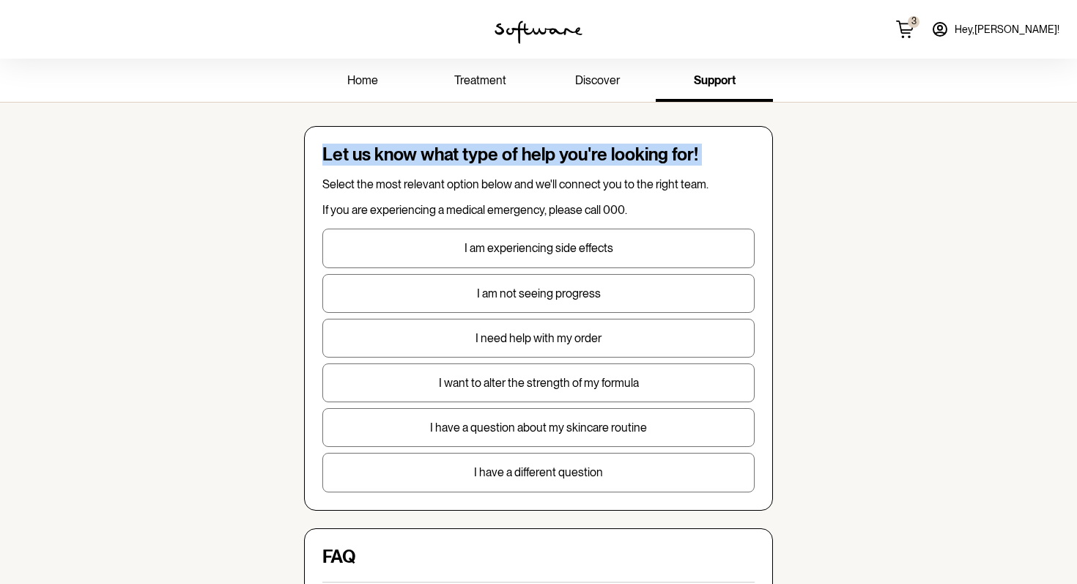
click at [518, 150] on h4 "Let us know what type of help you're looking for!" at bounding box center [538, 154] width 432 height 21
